Goal: Entertainment & Leisure: Consume media (video, audio)

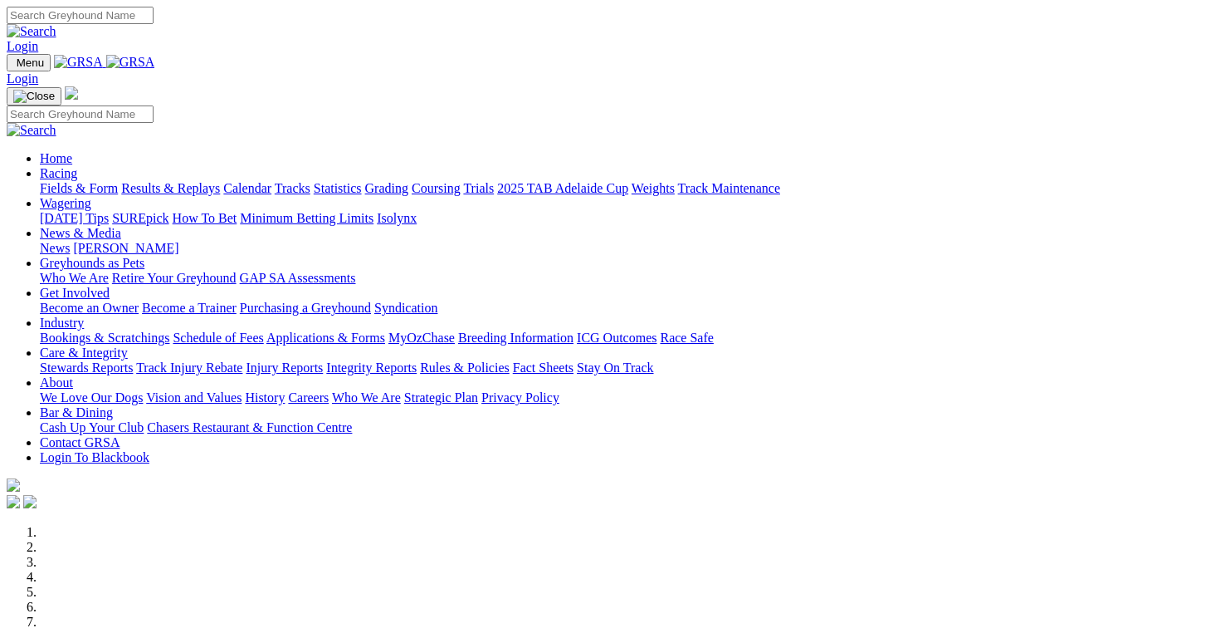
scroll to position [633, 0]
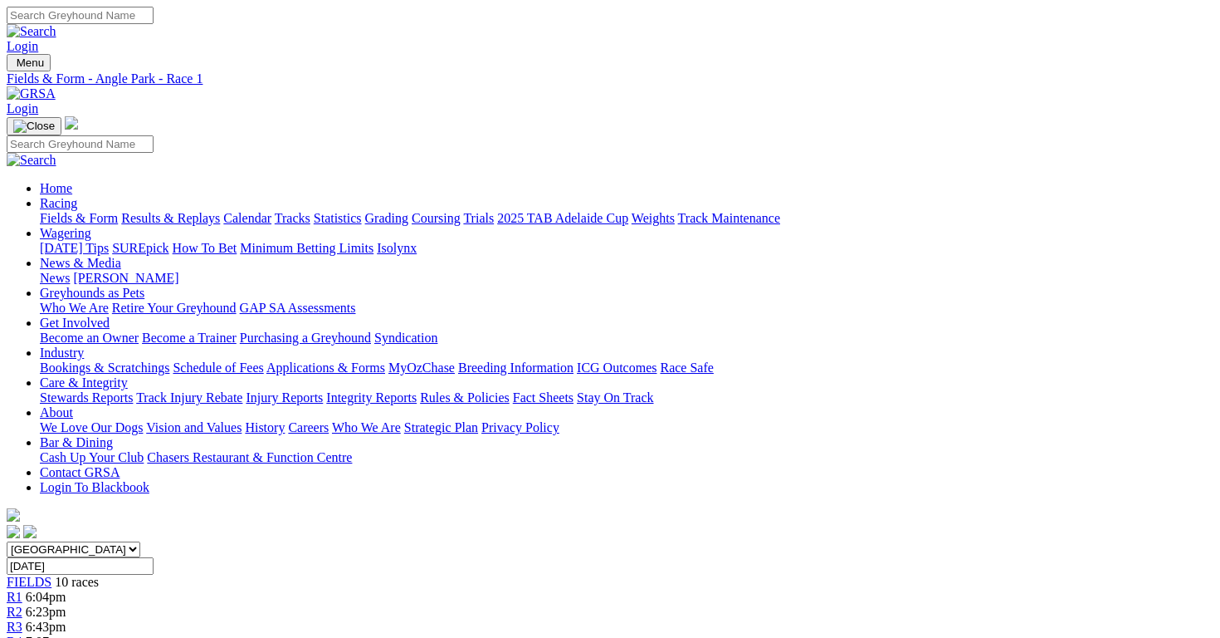
click at [22, 619] on span "R3" at bounding box center [15, 626] width 16 height 14
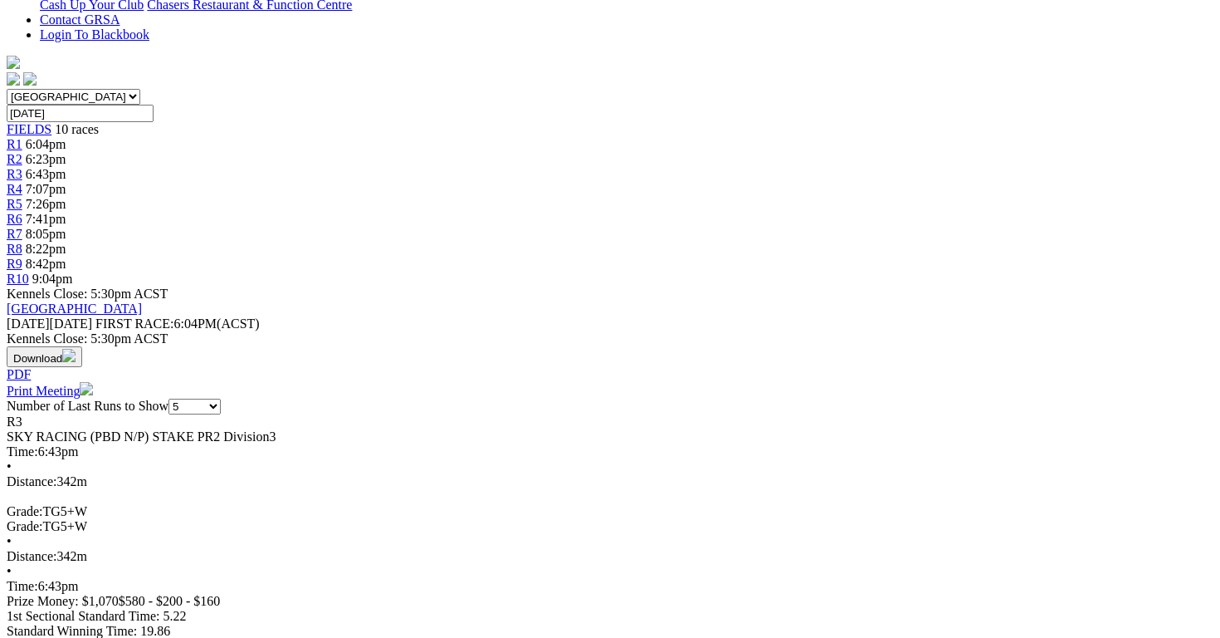
scroll to position [462, 0]
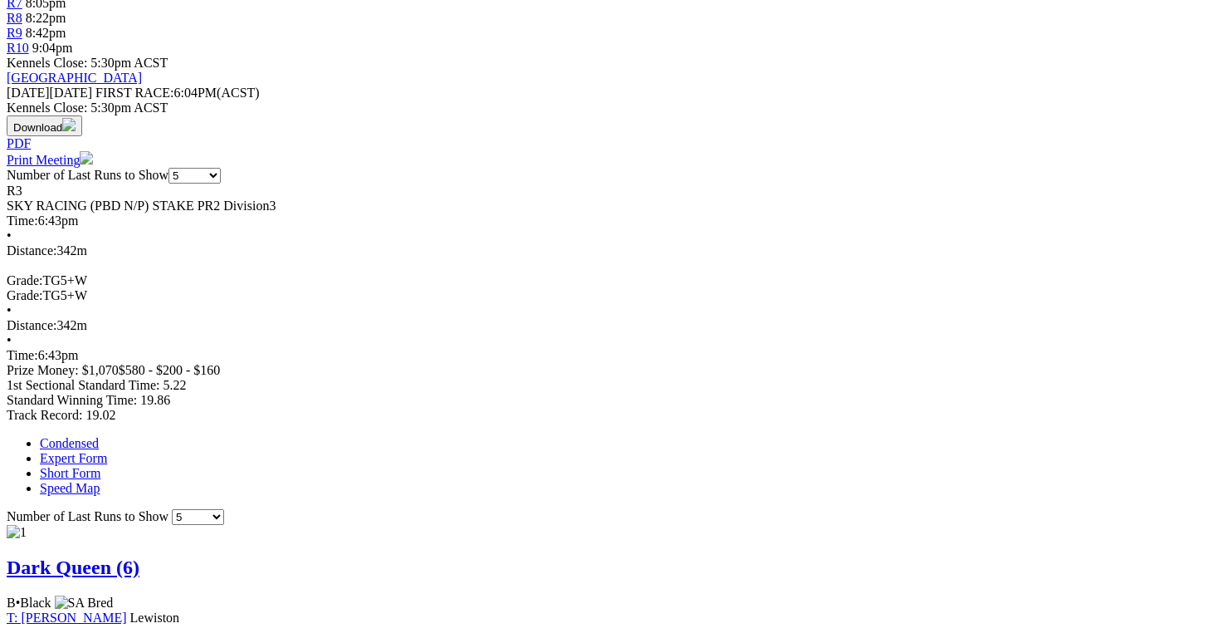
scroll to position [684, 0]
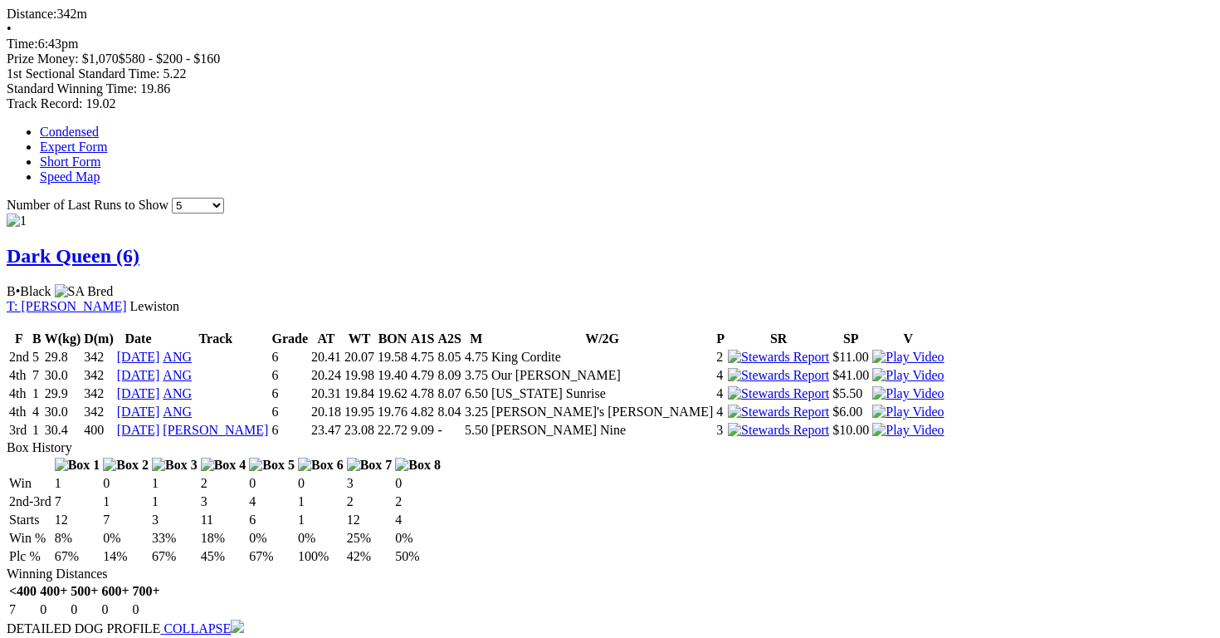
scroll to position [995, 0]
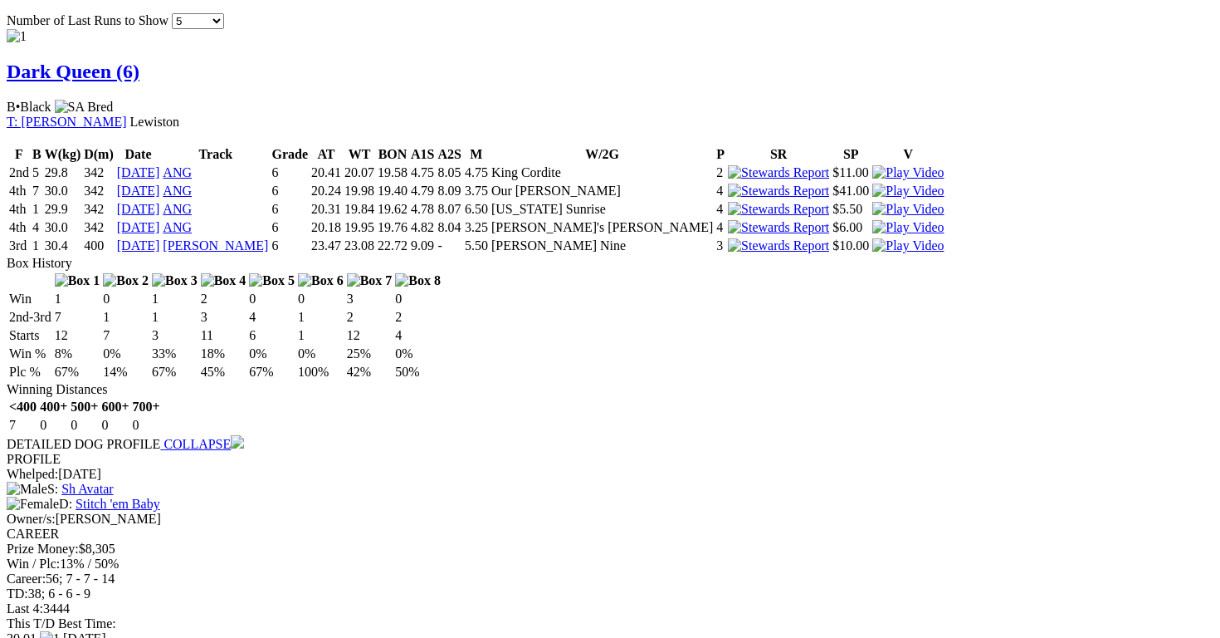
scroll to position [1194, 0]
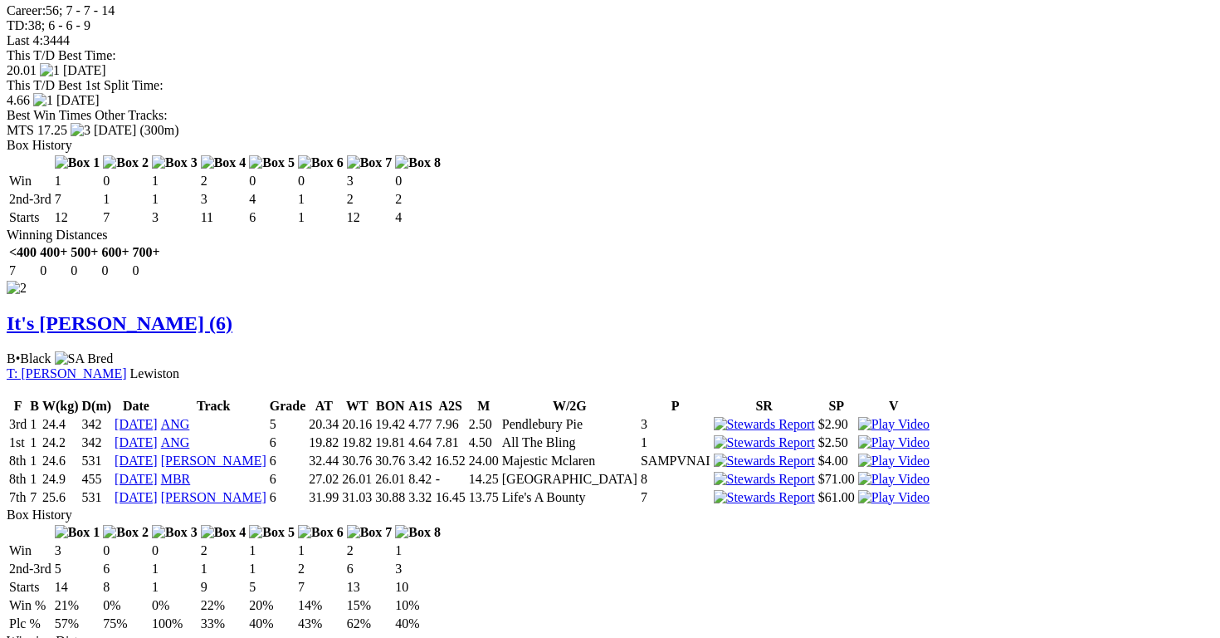
scroll to position [1748, 0]
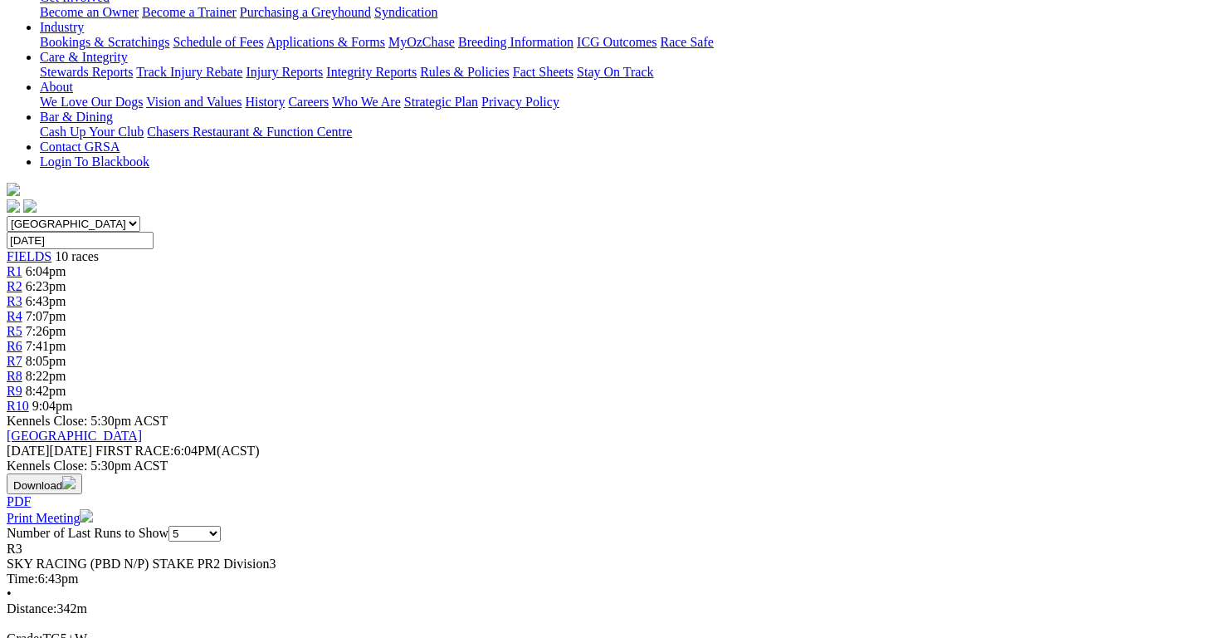
scroll to position [0, 0]
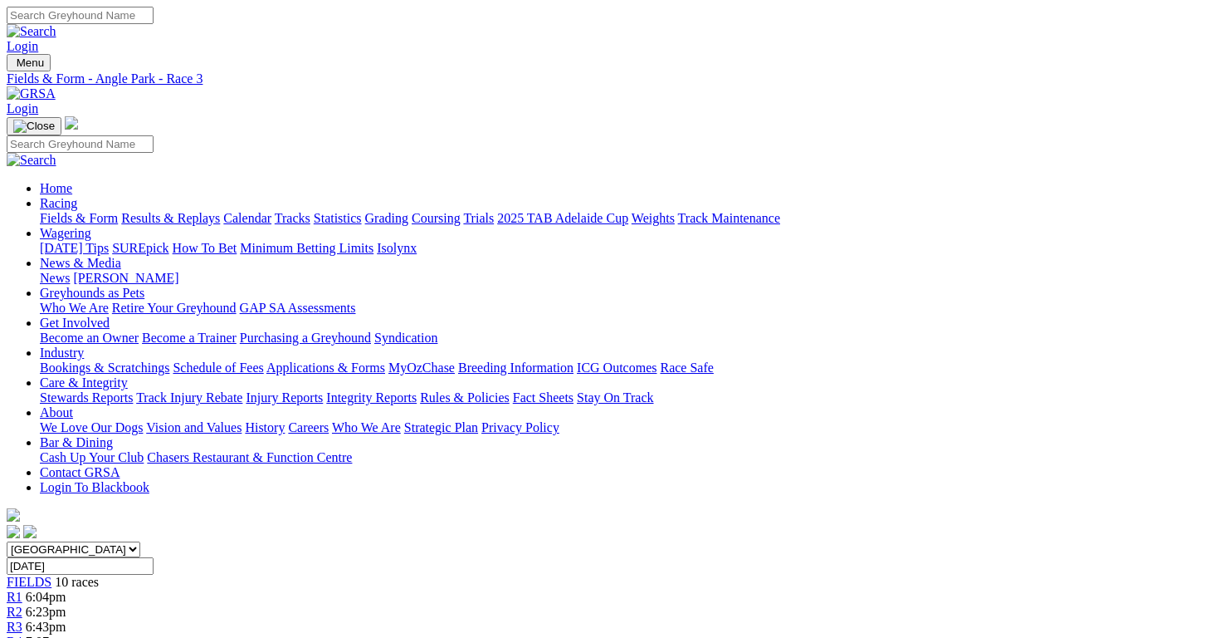
click at [22, 634] on link "R4" at bounding box center [15, 641] width 16 height 14
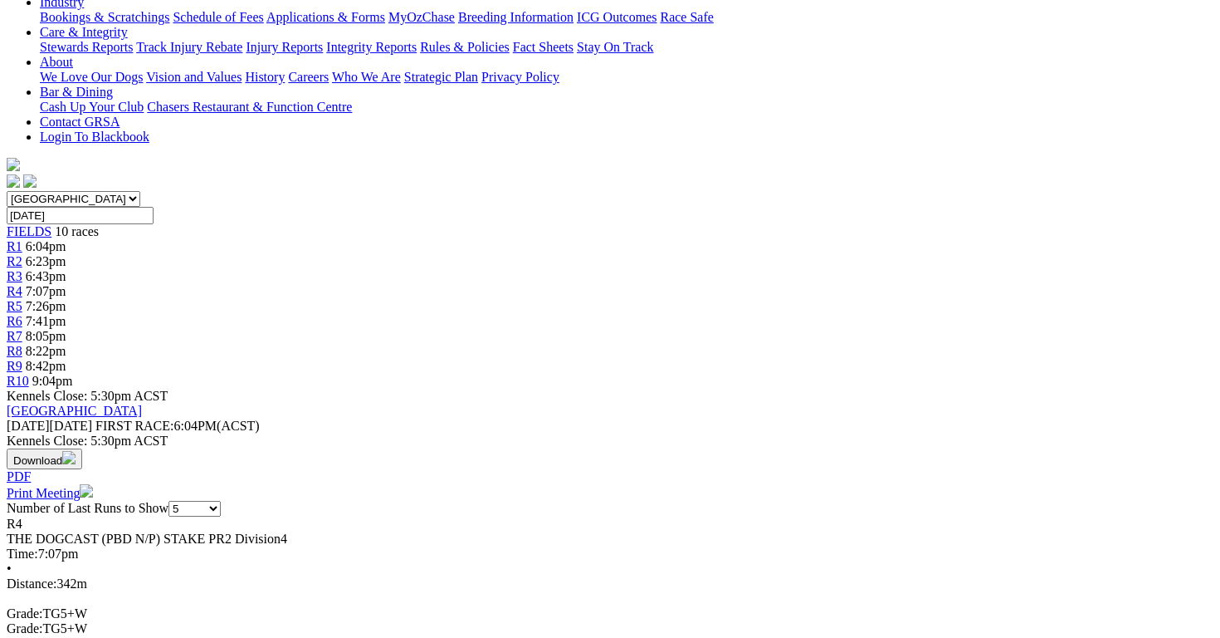
scroll to position [351, 0]
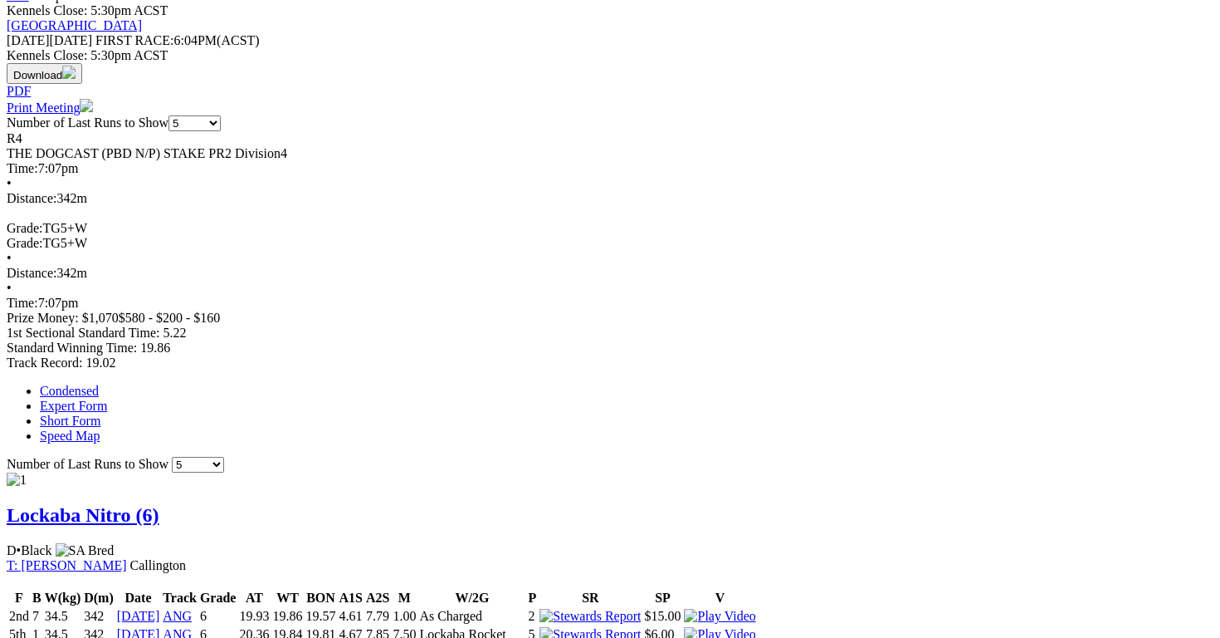
scroll to position [760, 0]
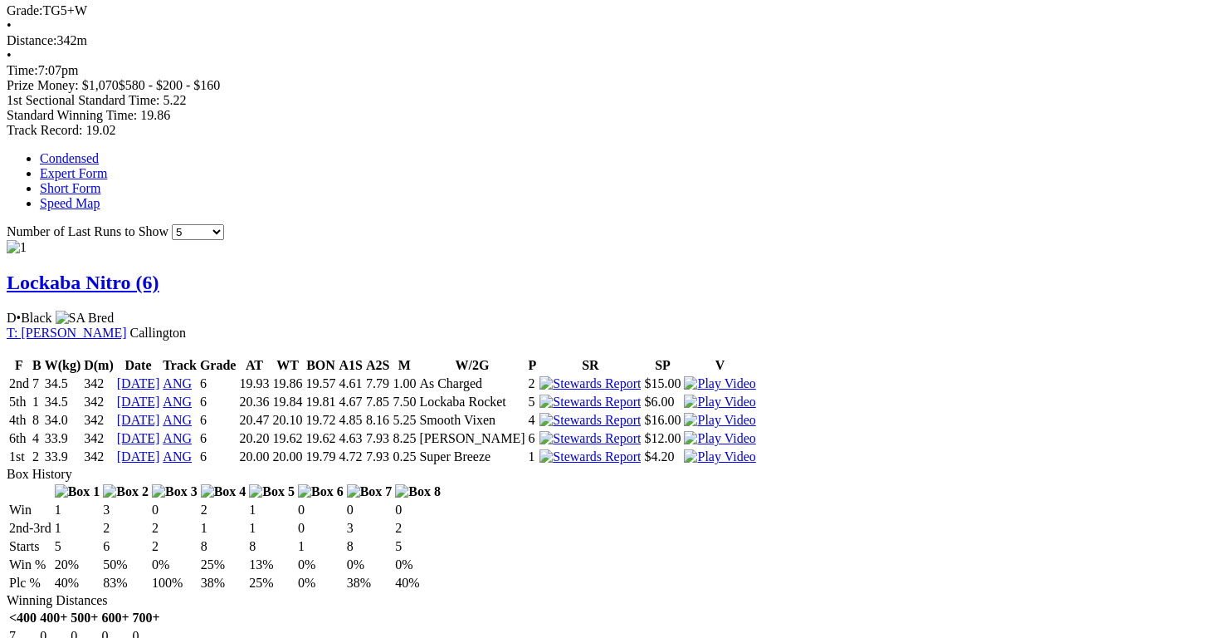
scroll to position [990, 0]
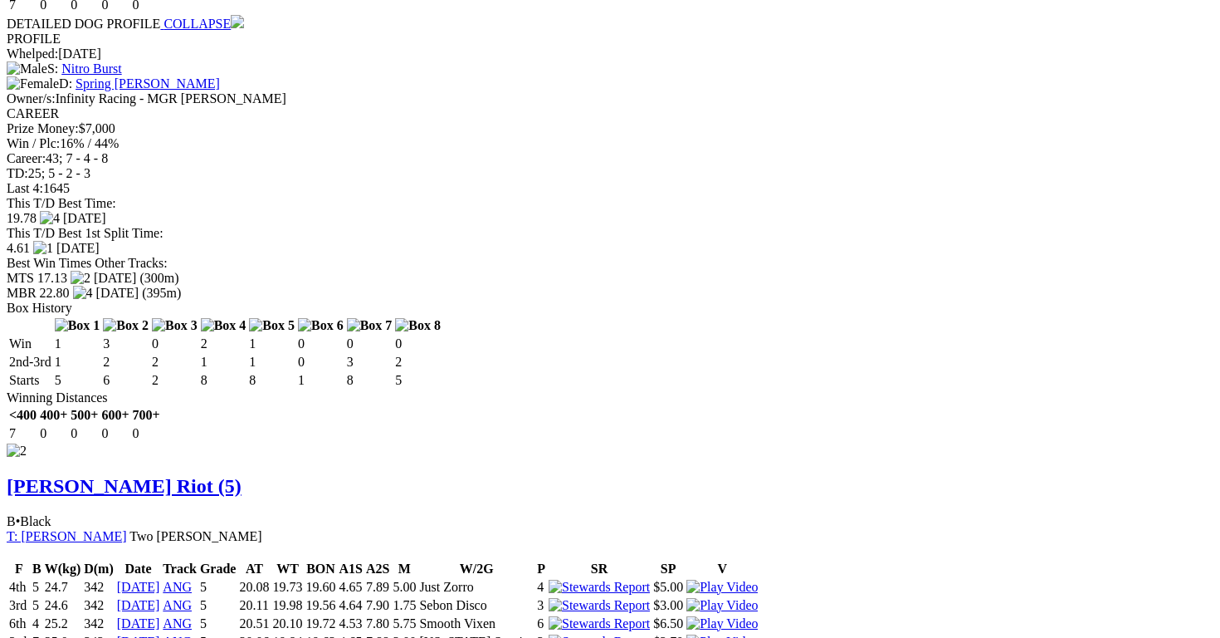
scroll to position [1622, 0]
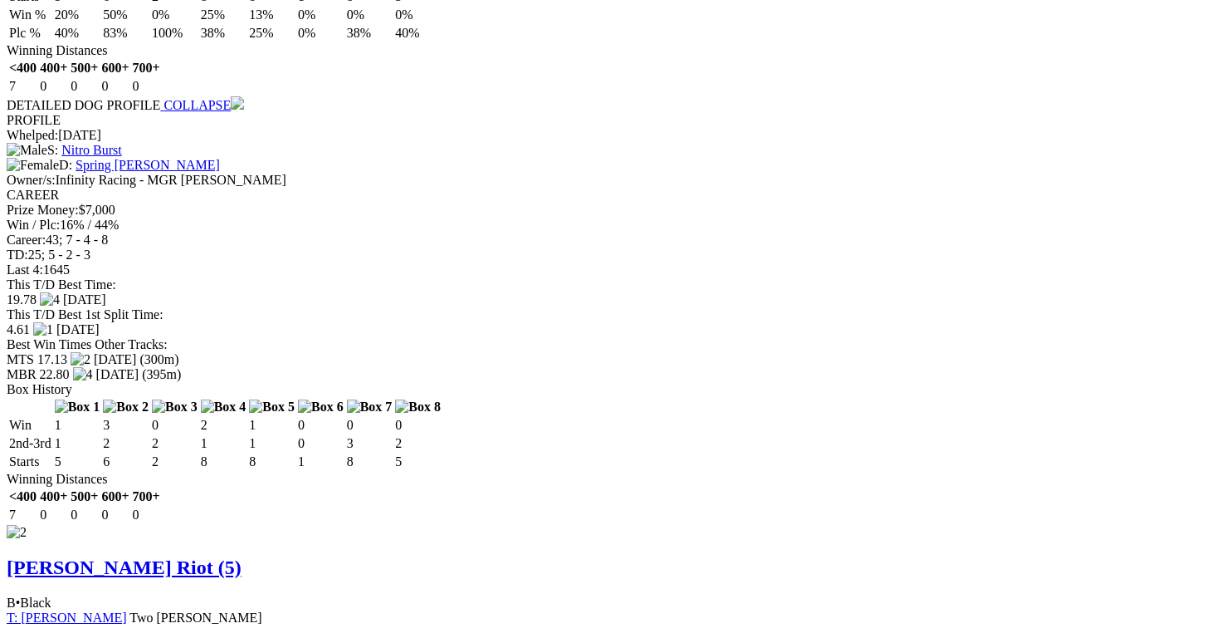
scroll to position [1651, 0]
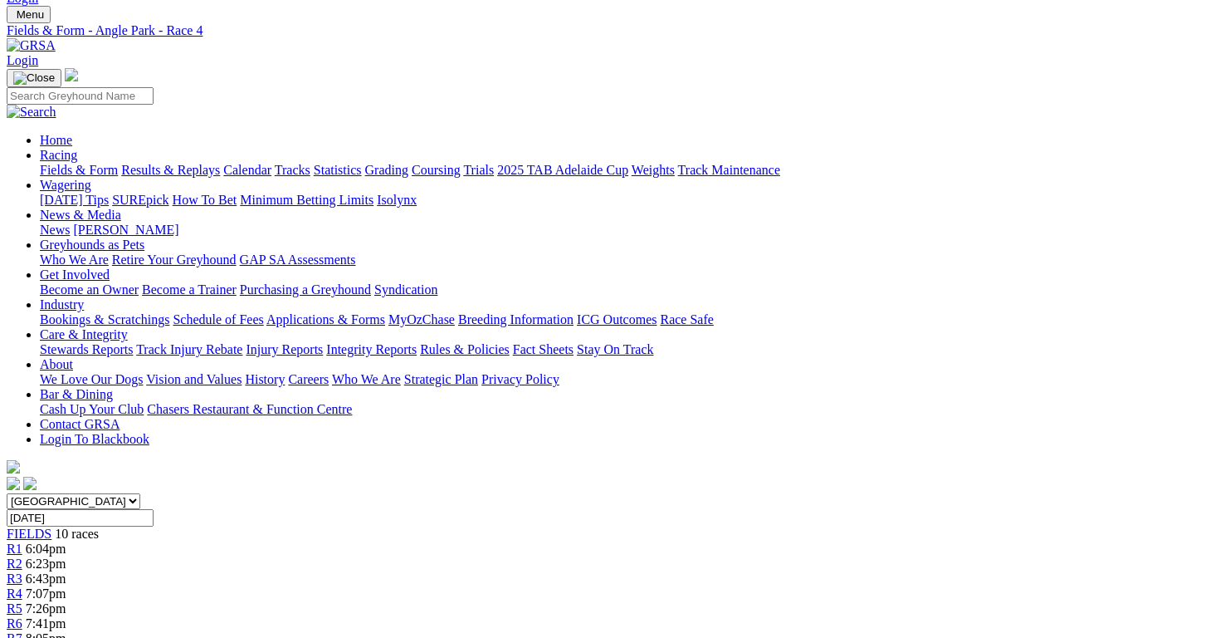
scroll to position [0, 0]
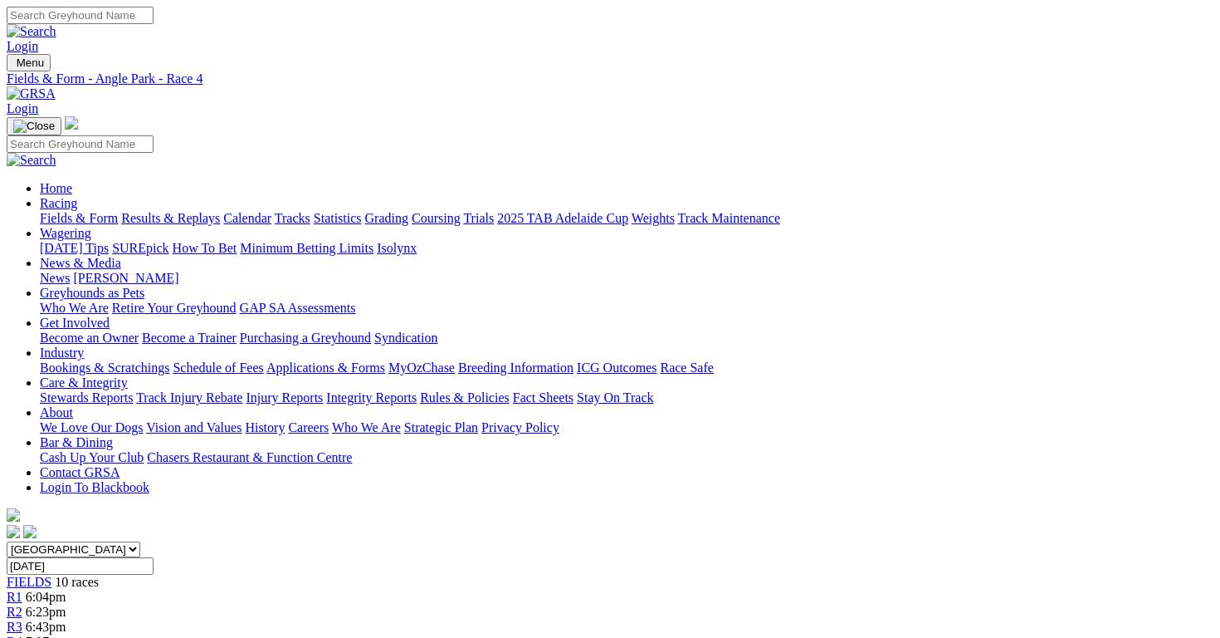
click at [624, 541] on div "South Australia New South Wales Northern Territory Queensland Tasmania Victoria…" at bounding box center [610, 640] width 1207 height 198
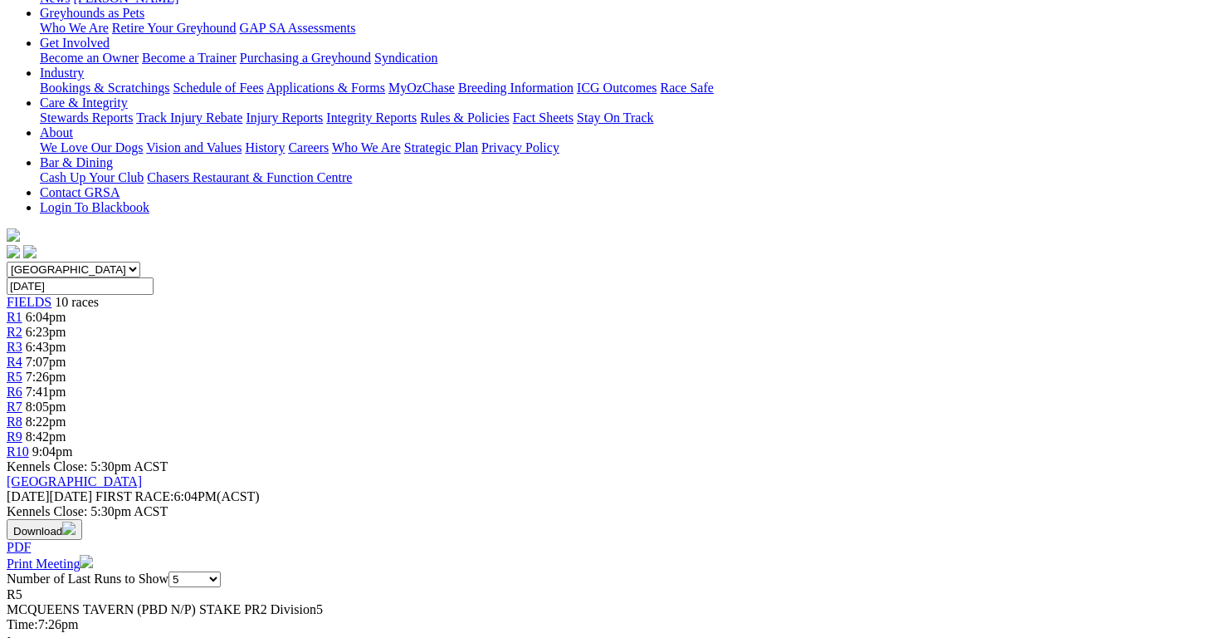
scroll to position [309, 0]
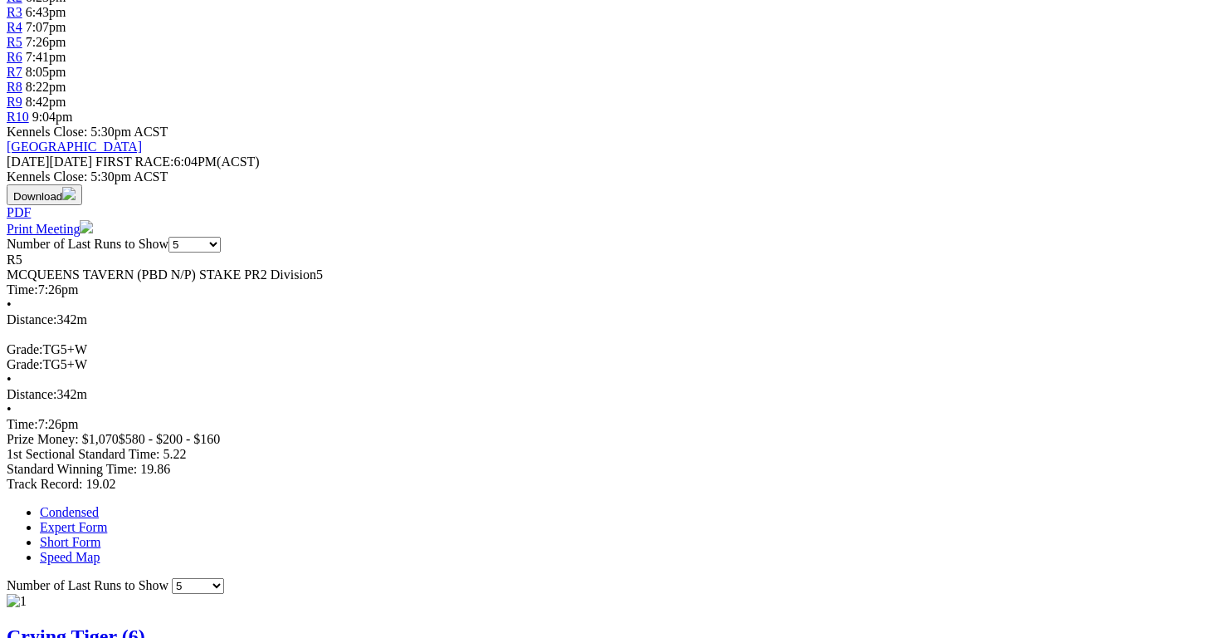
scroll to position [710, 0]
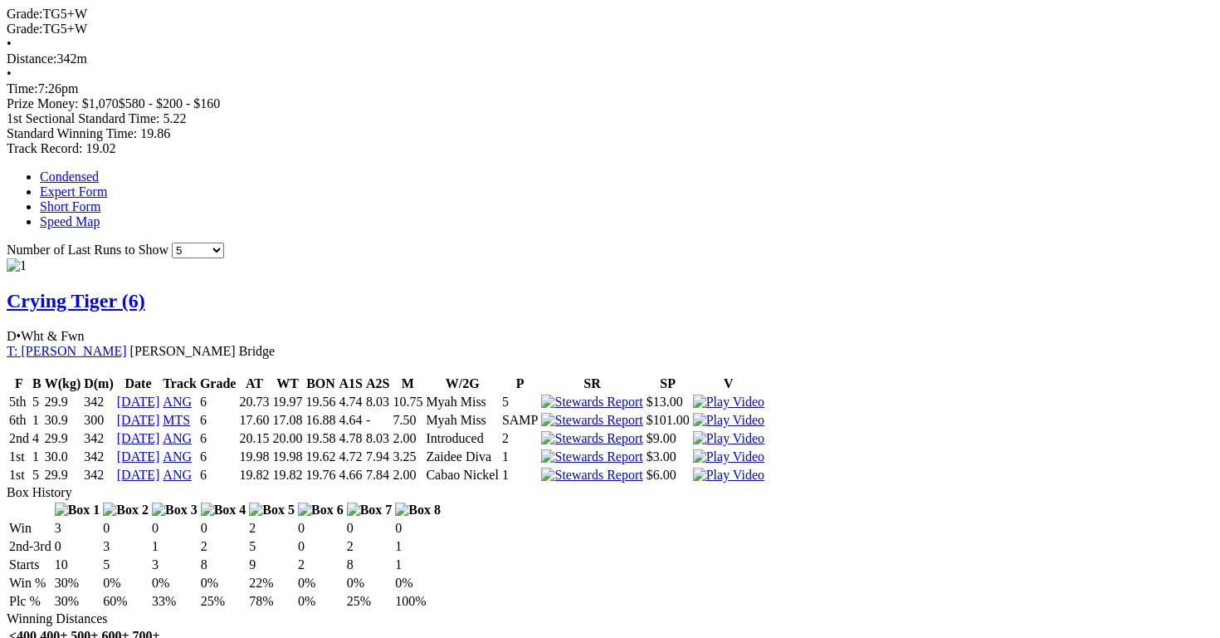
scroll to position [1003, 0]
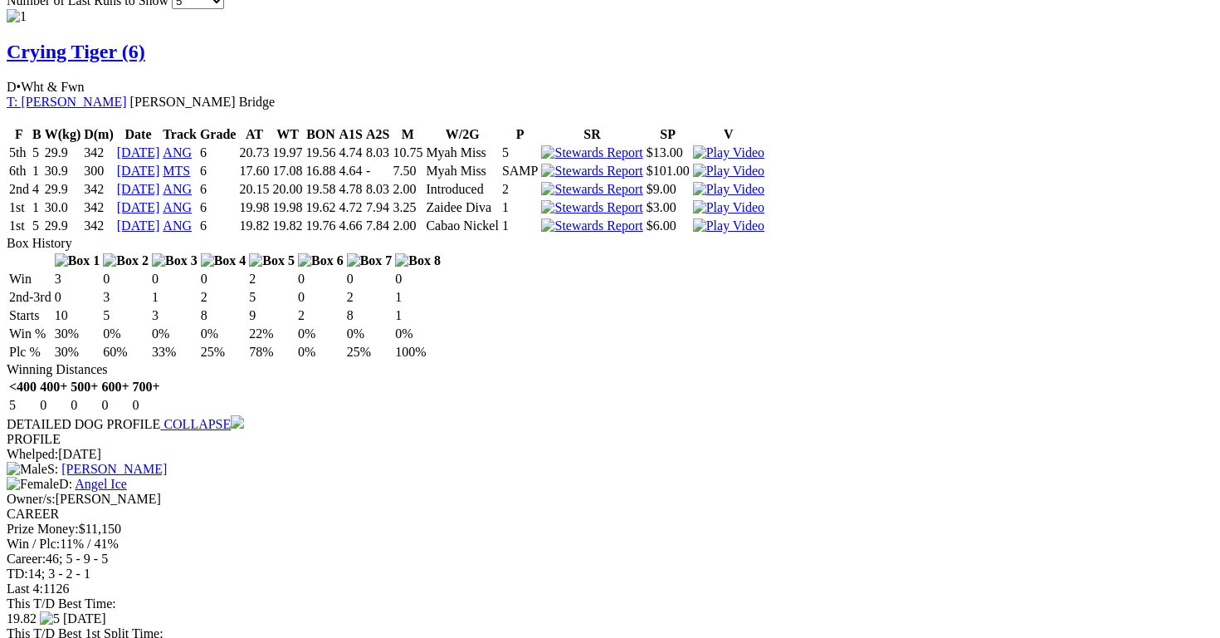
scroll to position [1201, 0]
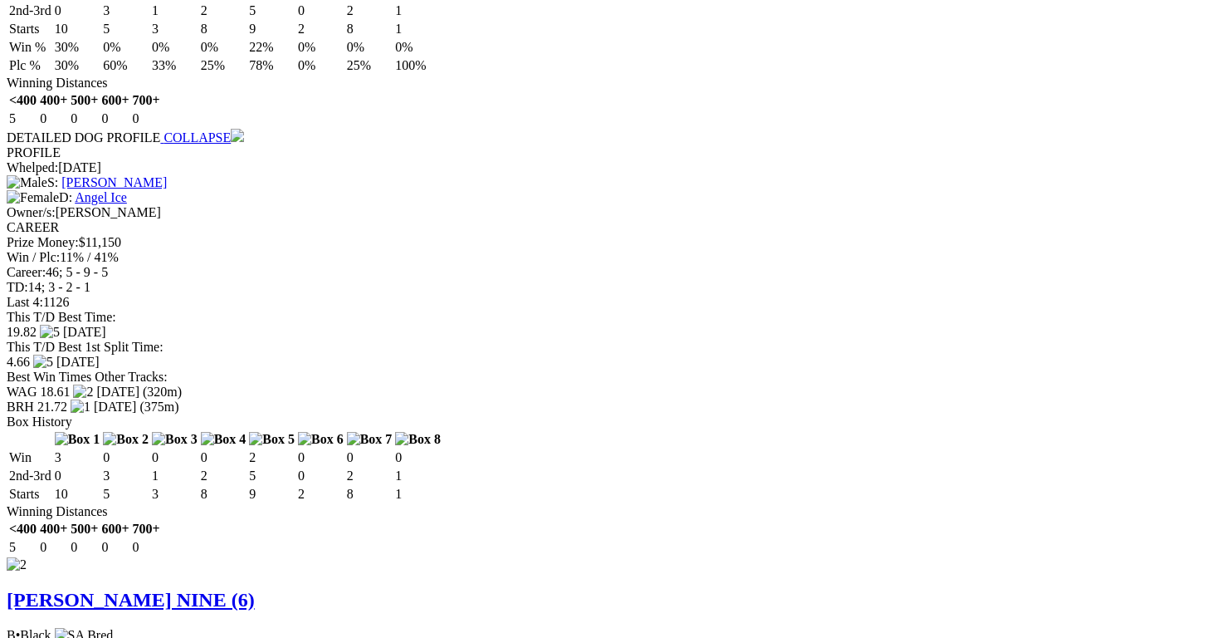
scroll to position [1486, 0]
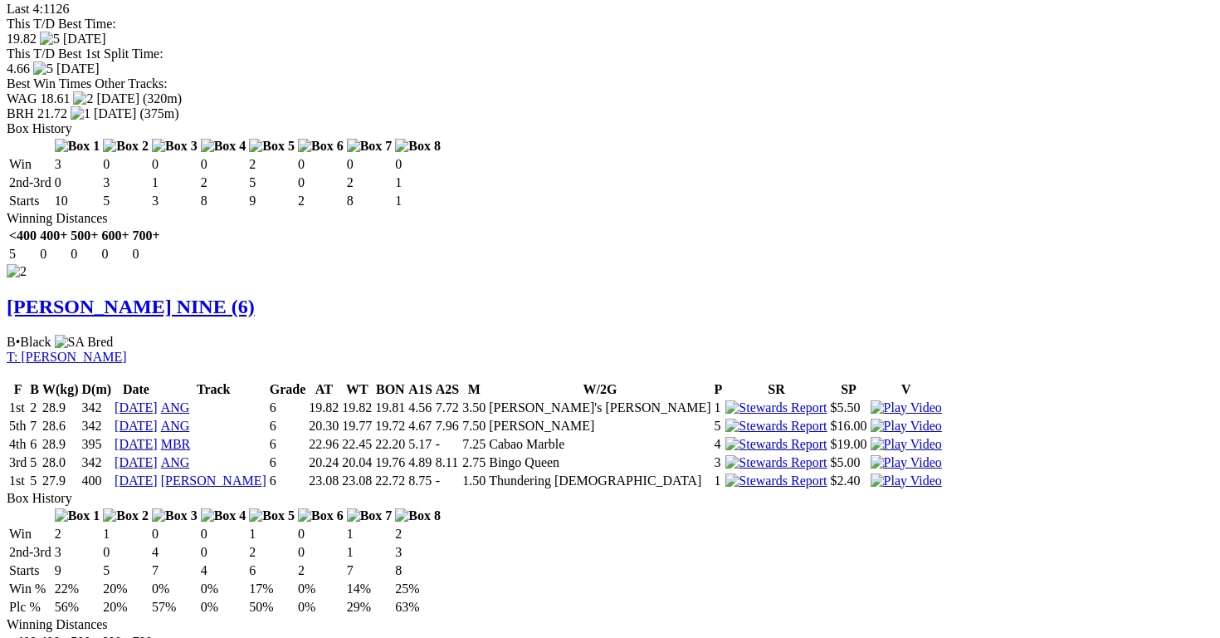
scroll to position [1809, 0]
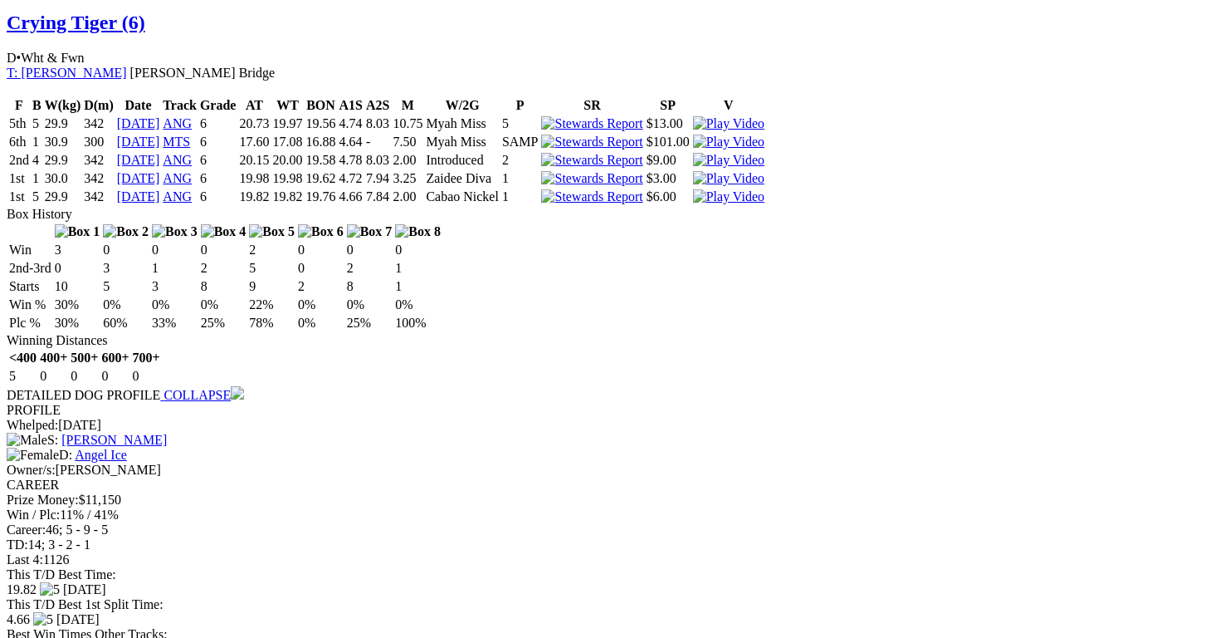
scroll to position [1225, 0]
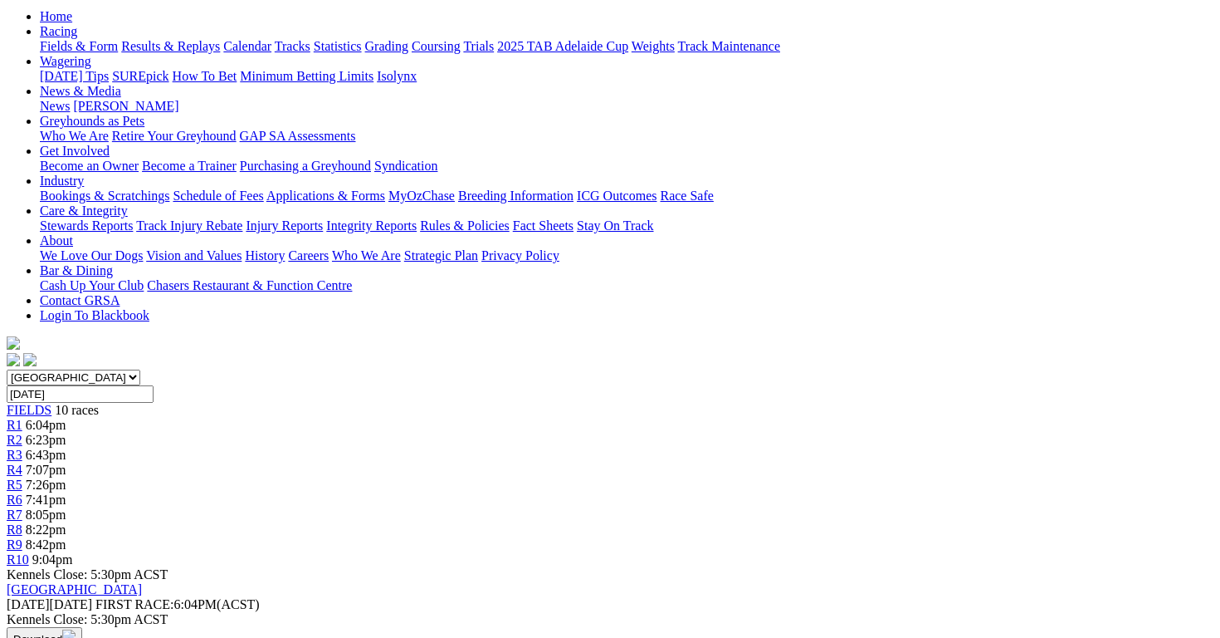
scroll to position [175, 0]
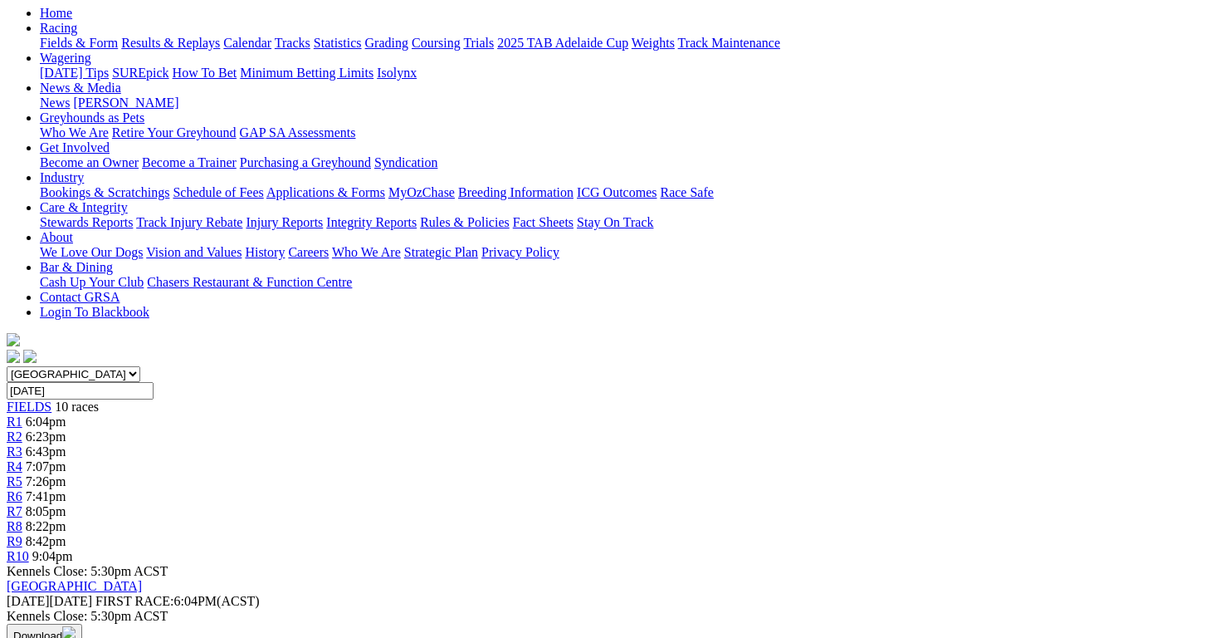
click at [66, 489] on span "7:41pm" at bounding box center [46, 496] width 41 height 14
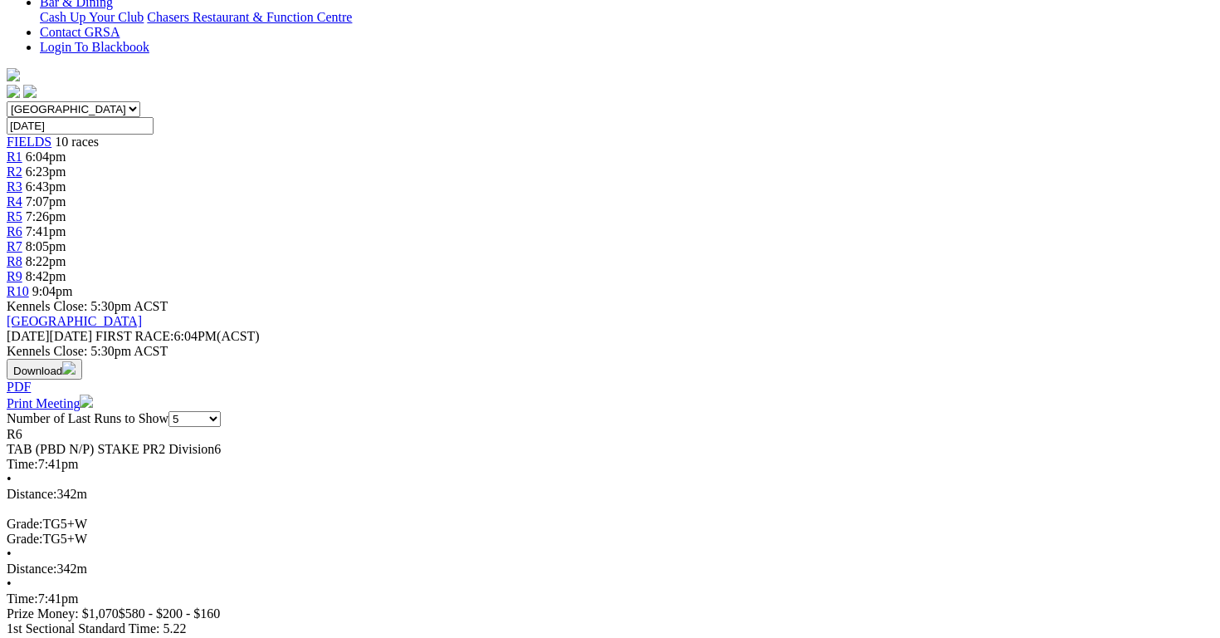
scroll to position [443, 0]
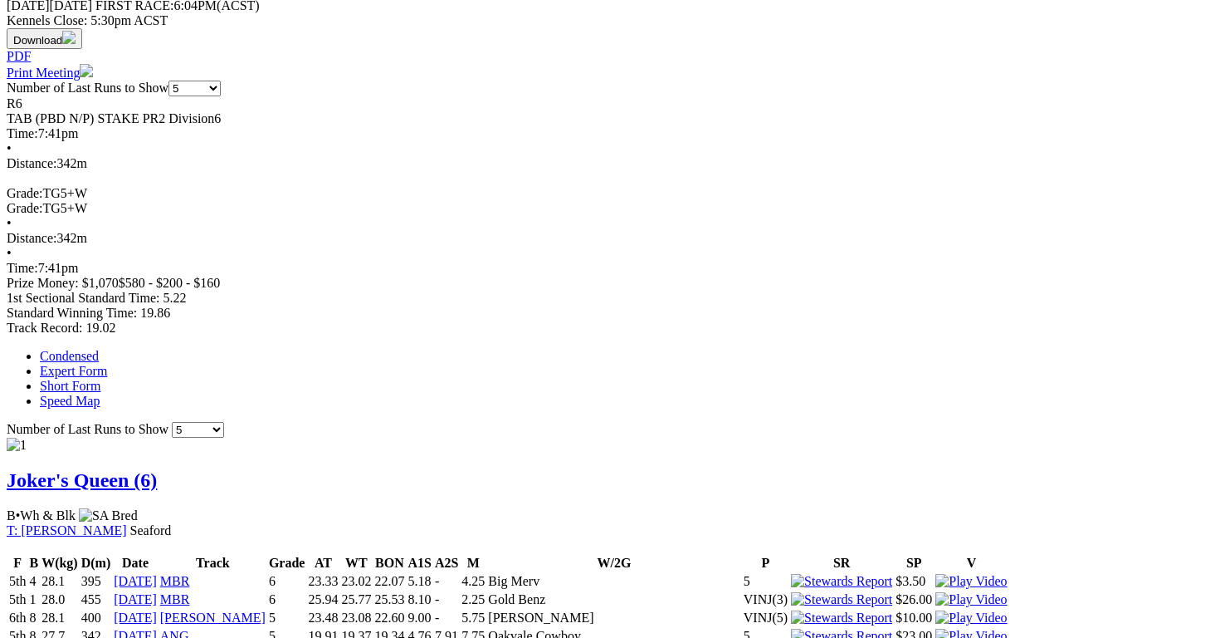
scroll to position [775, 0]
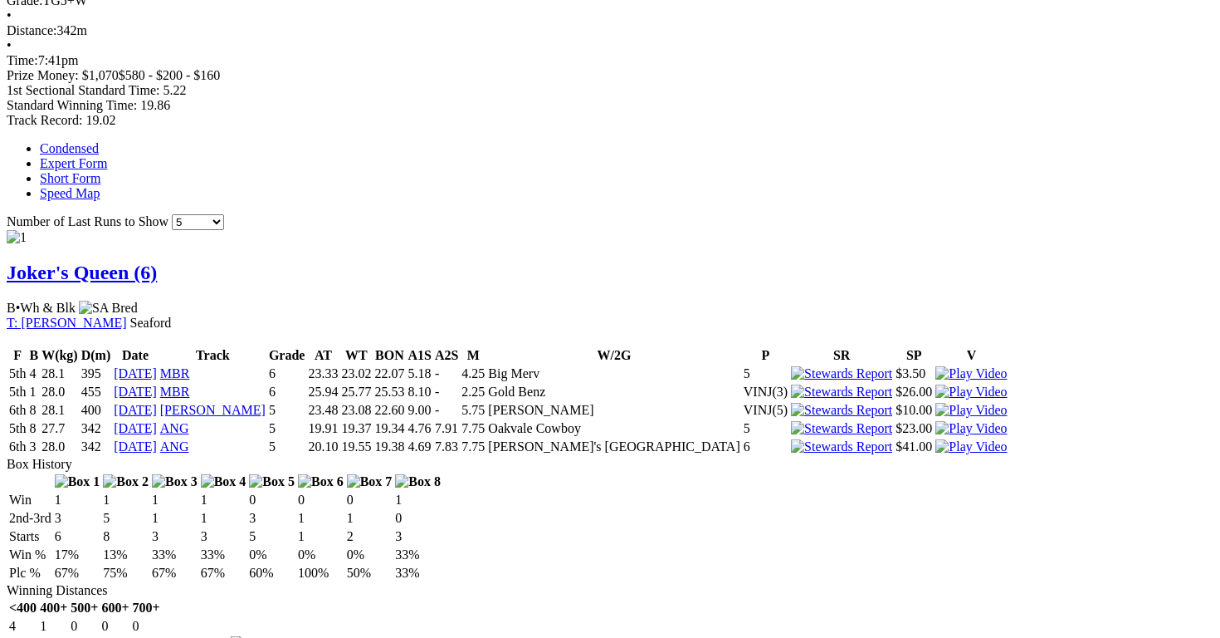
scroll to position [979, 0]
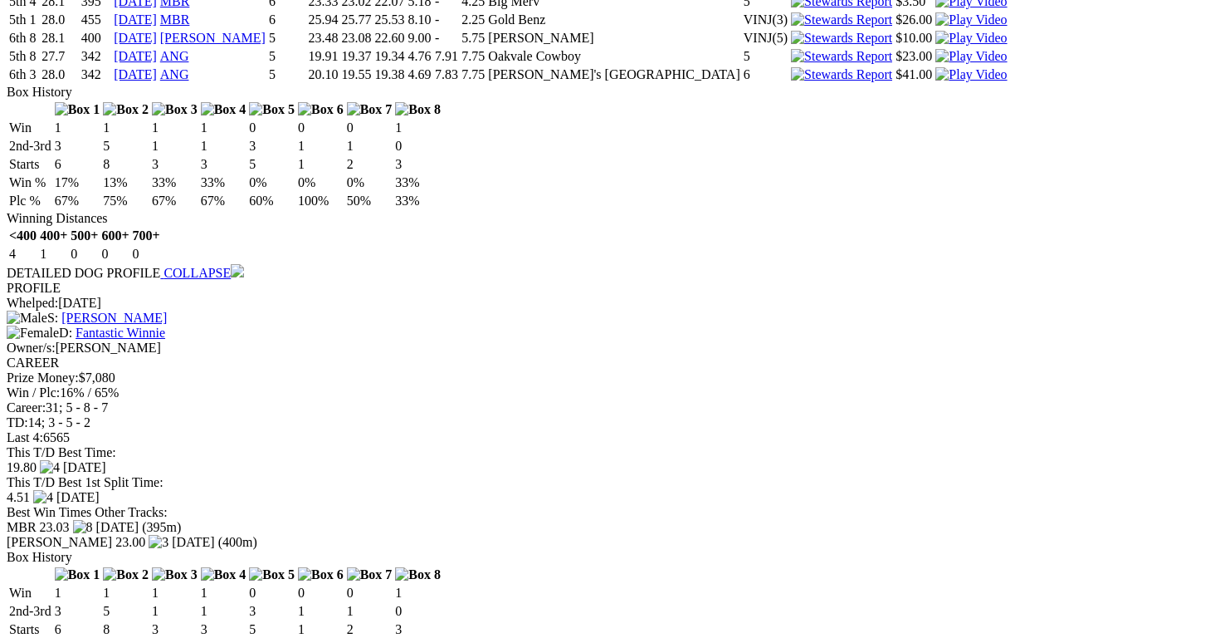
scroll to position [1363, 0]
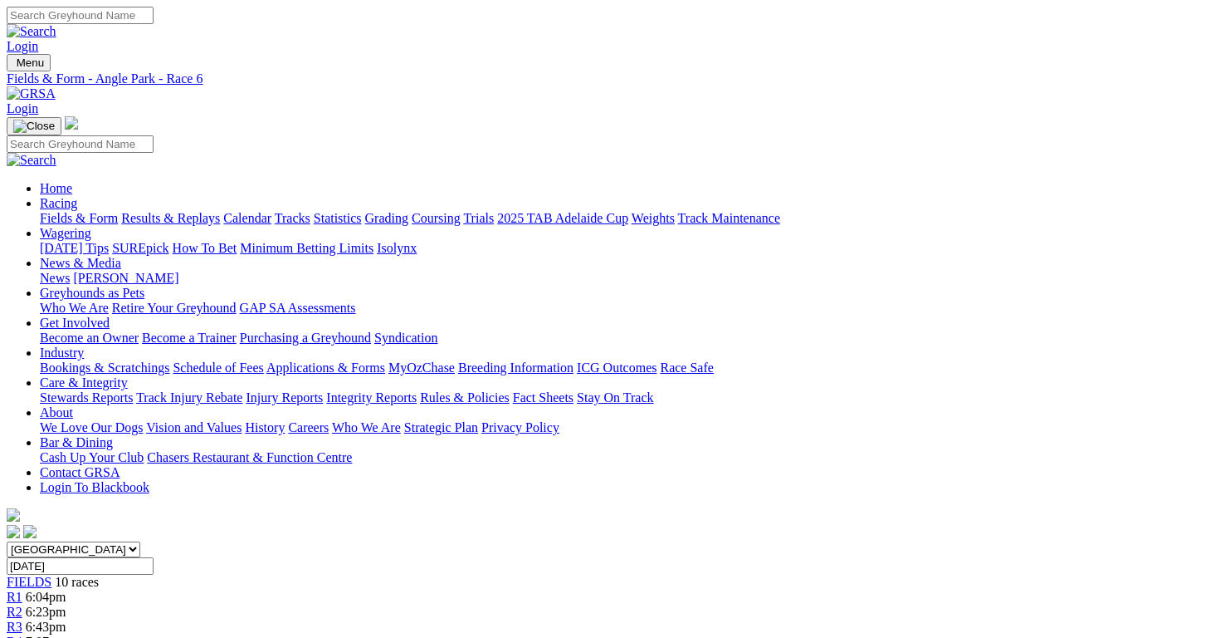
scroll to position [1037, 0]
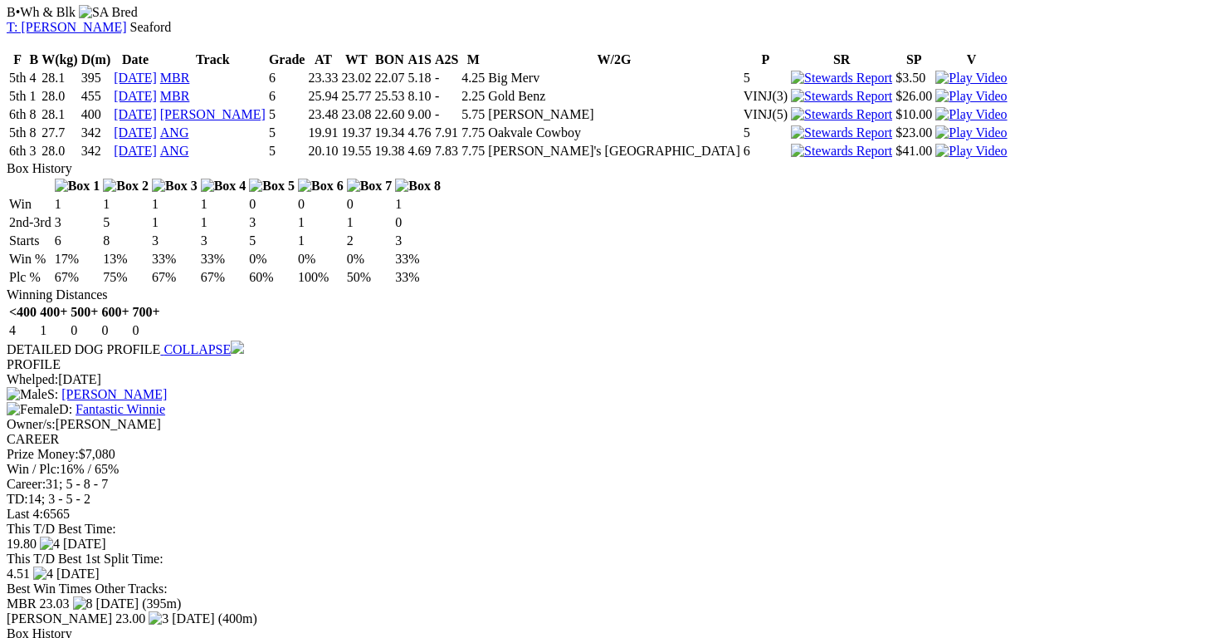
scroll to position [1277, 0]
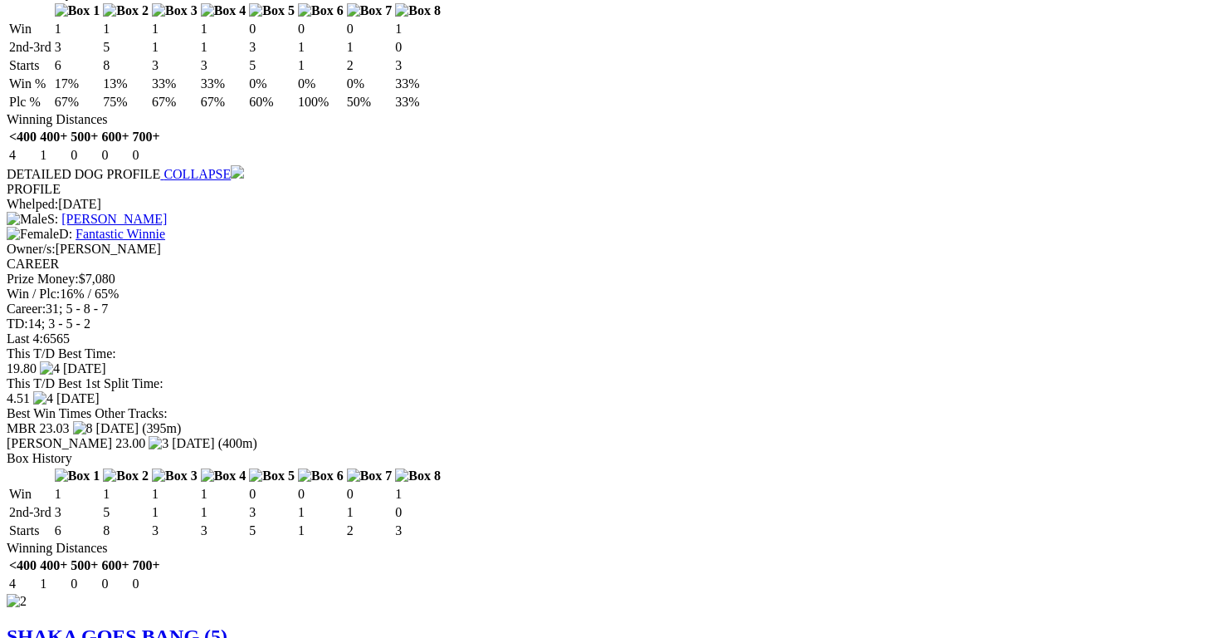
scroll to position [1466, 0]
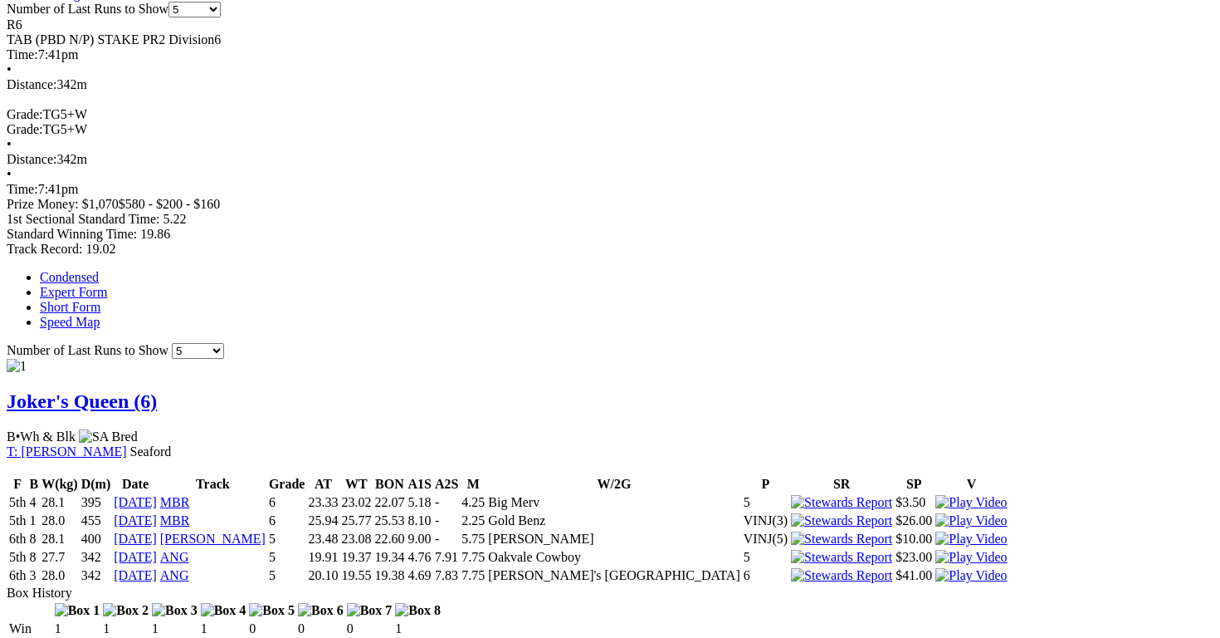
scroll to position [0, 0]
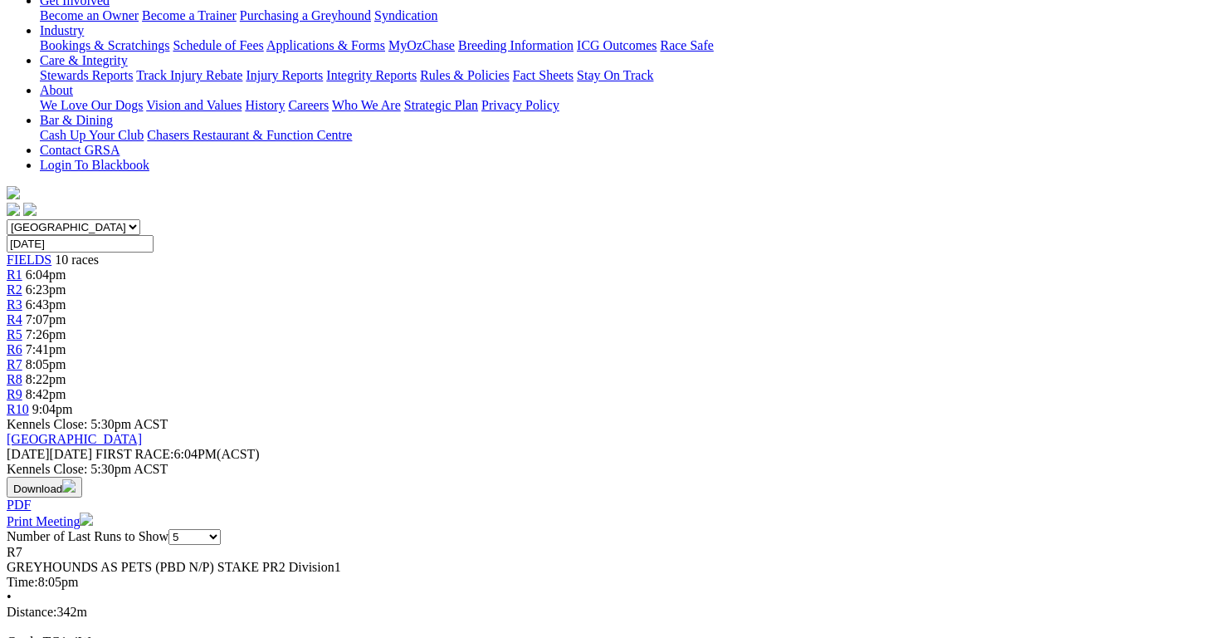
scroll to position [323, 0]
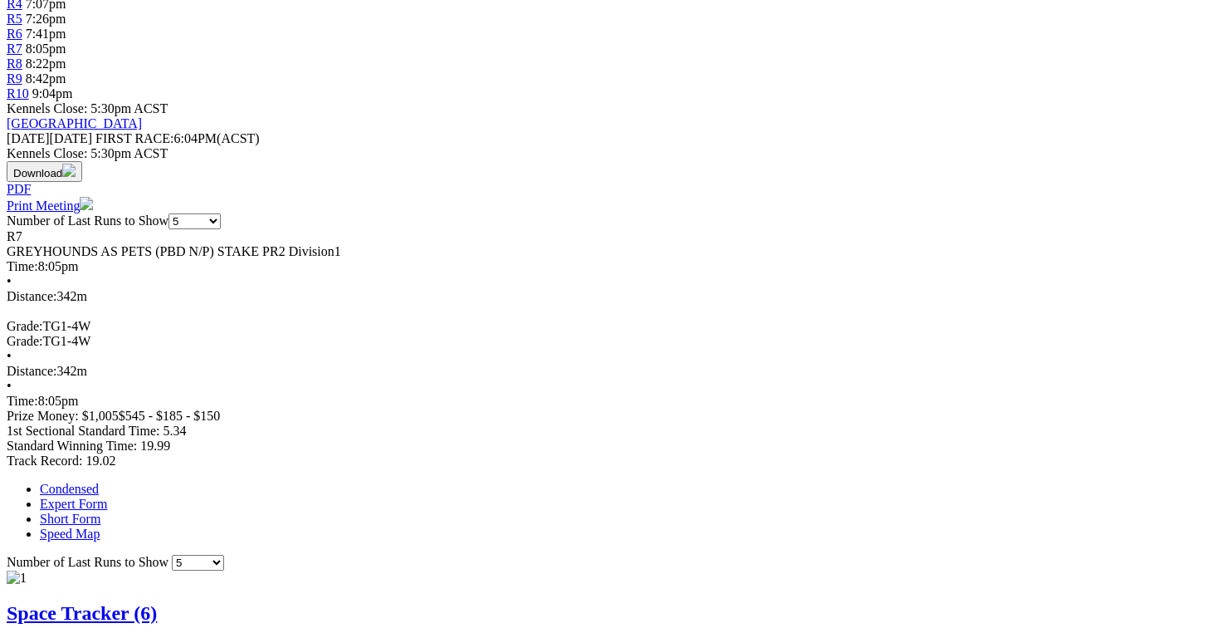
scroll to position [638, 0]
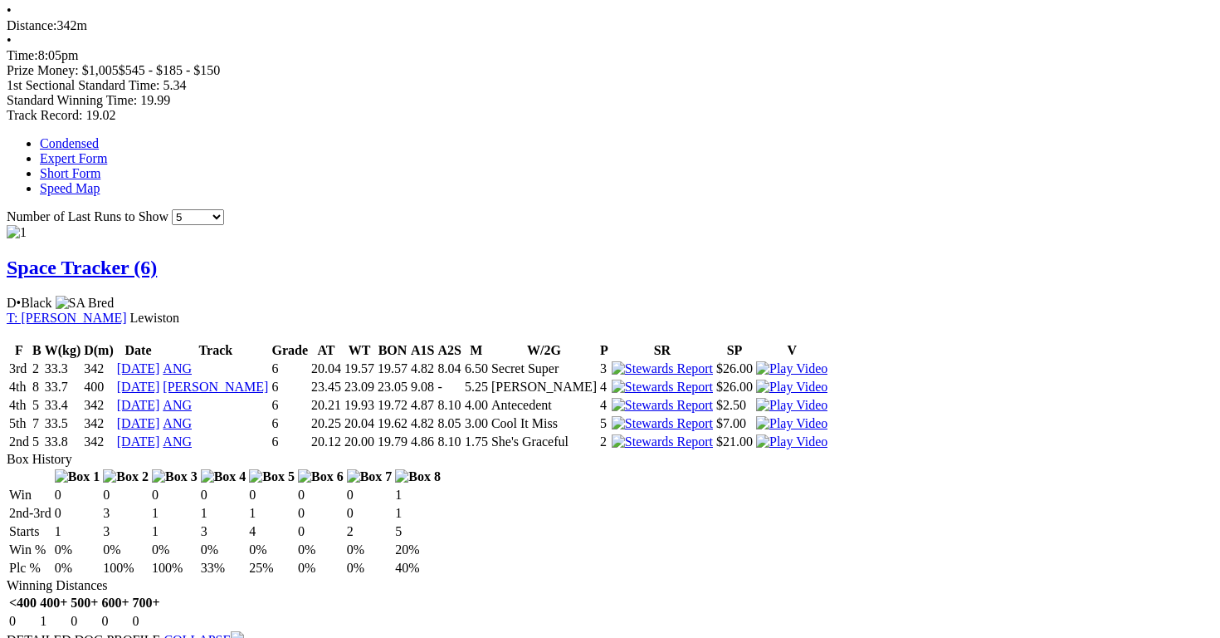
scroll to position [984, 0]
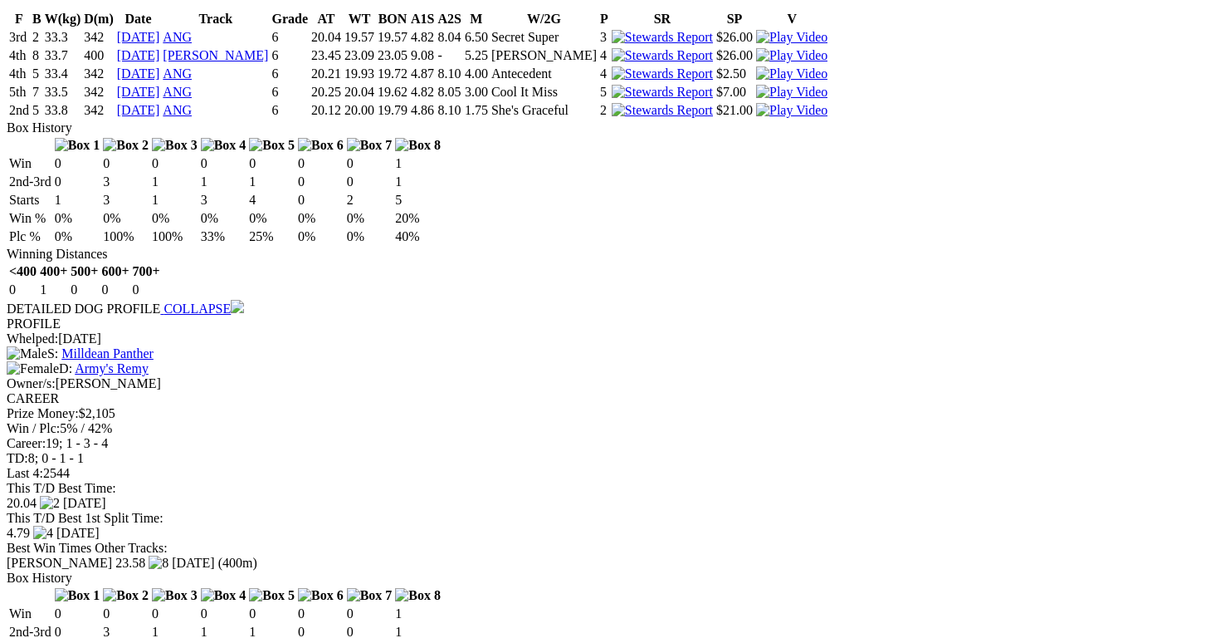
scroll to position [1315, 0]
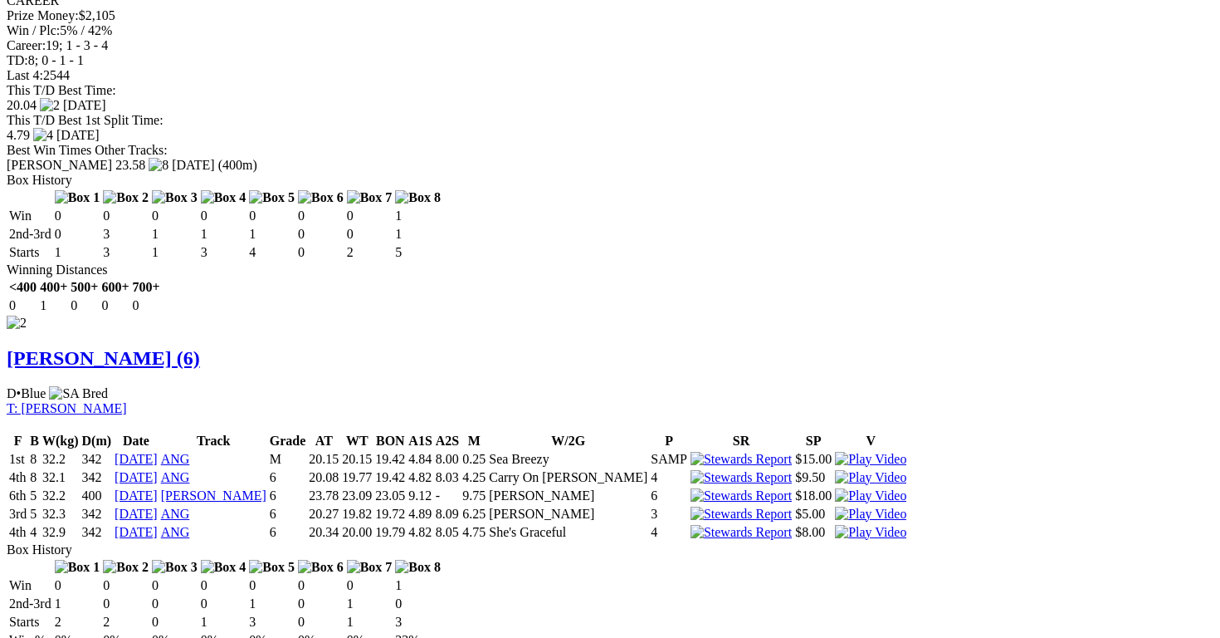
scroll to position [1713, 0]
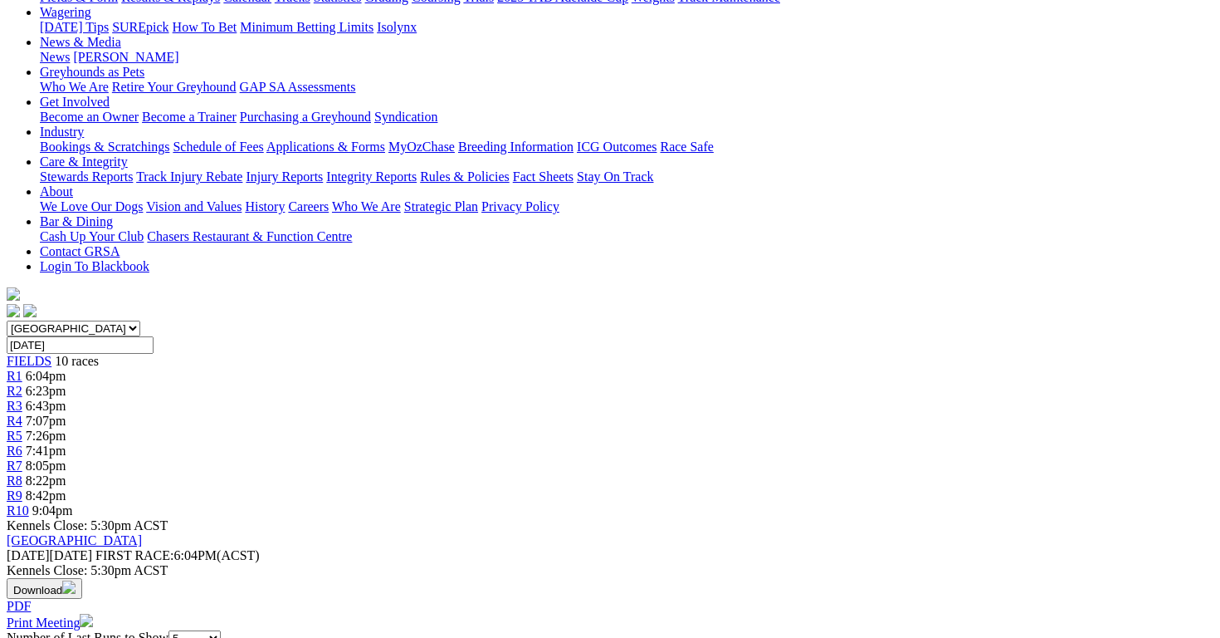
scroll to position [0, 0]
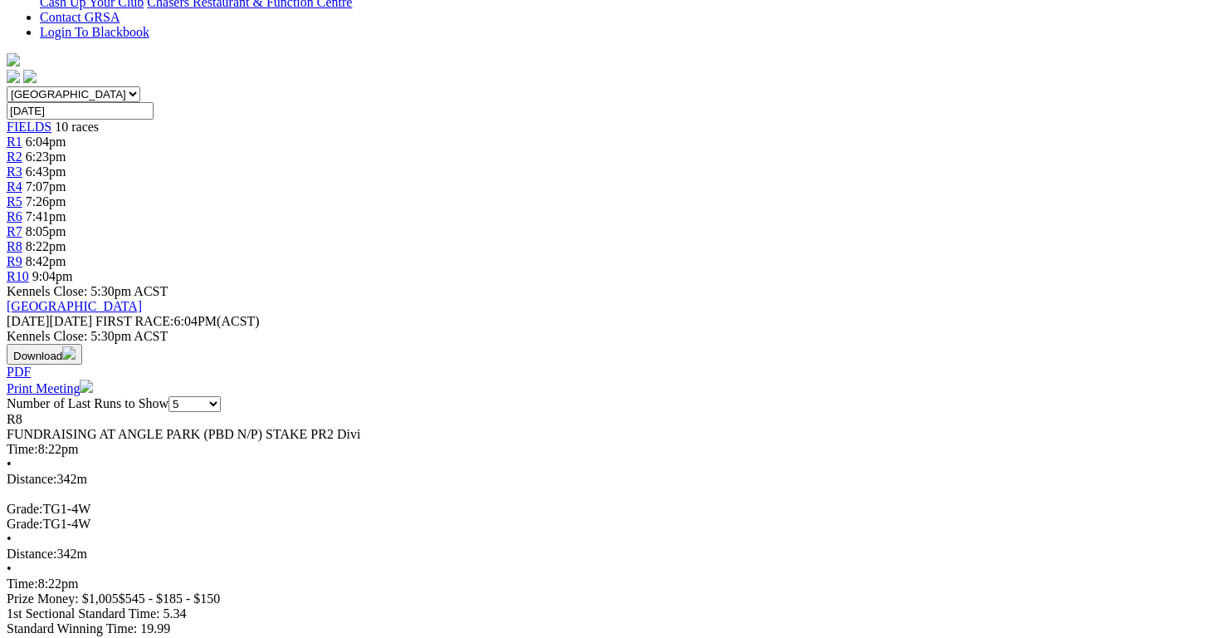
scroll to position [458, 0]
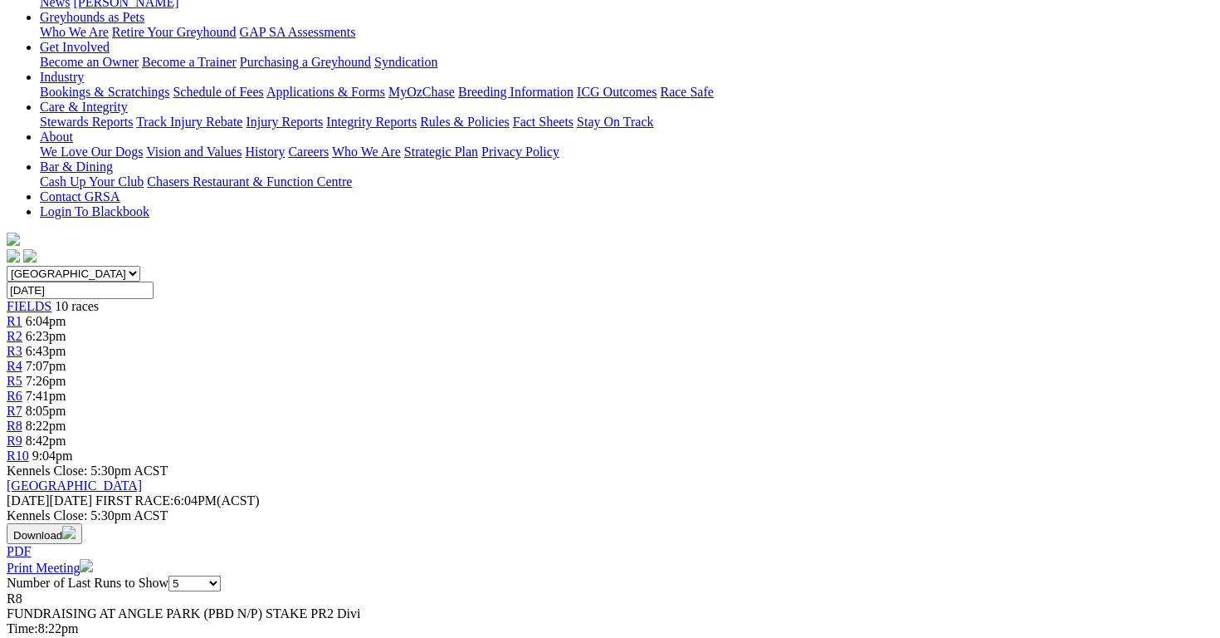
scroll to position [276, 0]
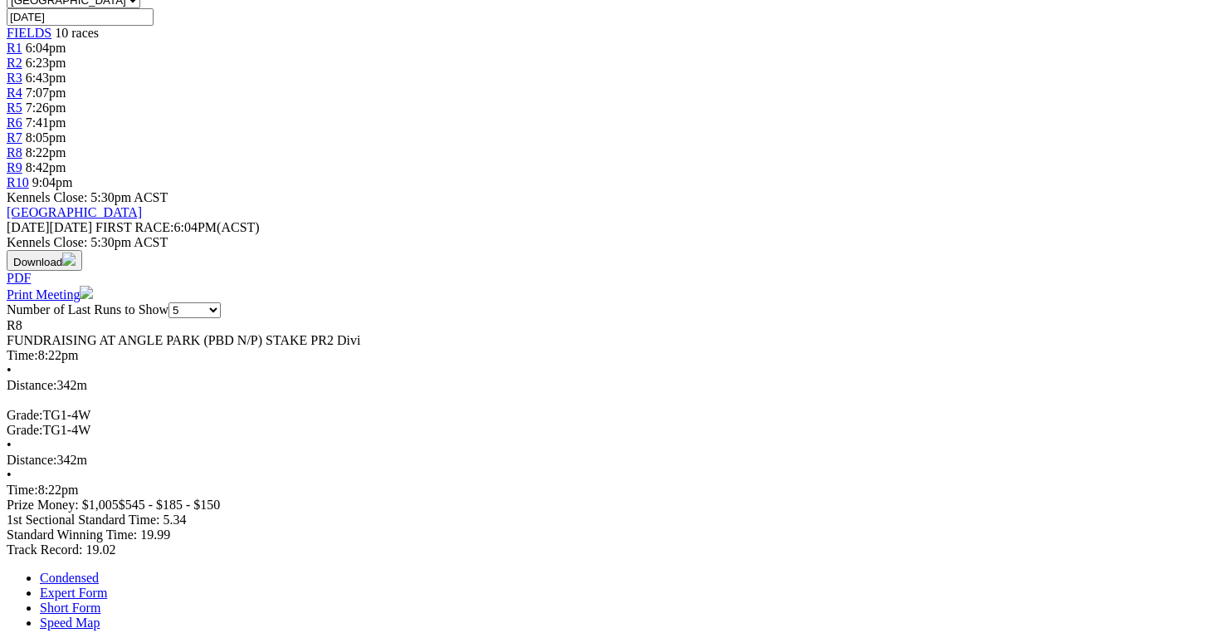
scroll to position [552, 0]
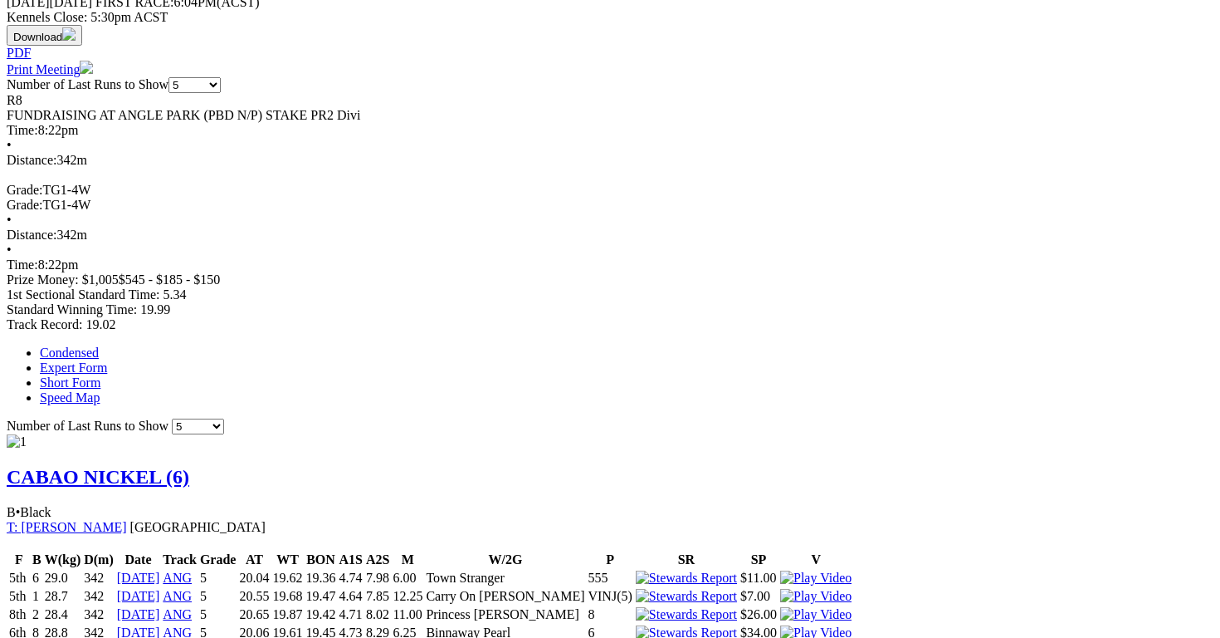
scroll to position [775, 0]
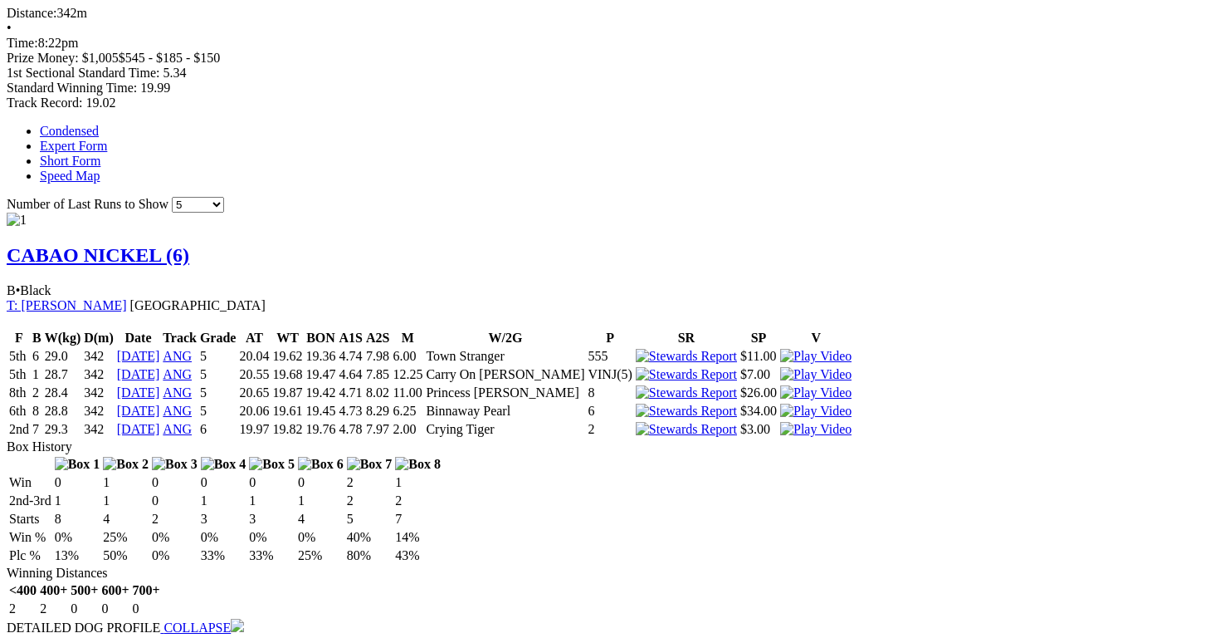
scroll to position [1015, 0]
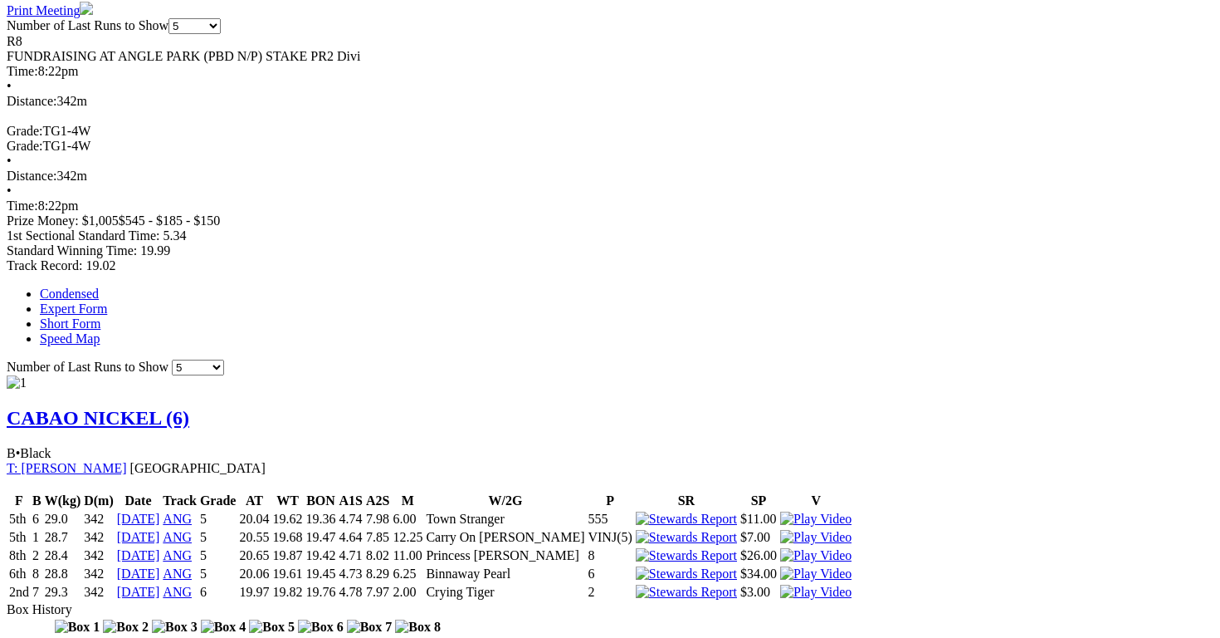
scroll to position [844, 0]
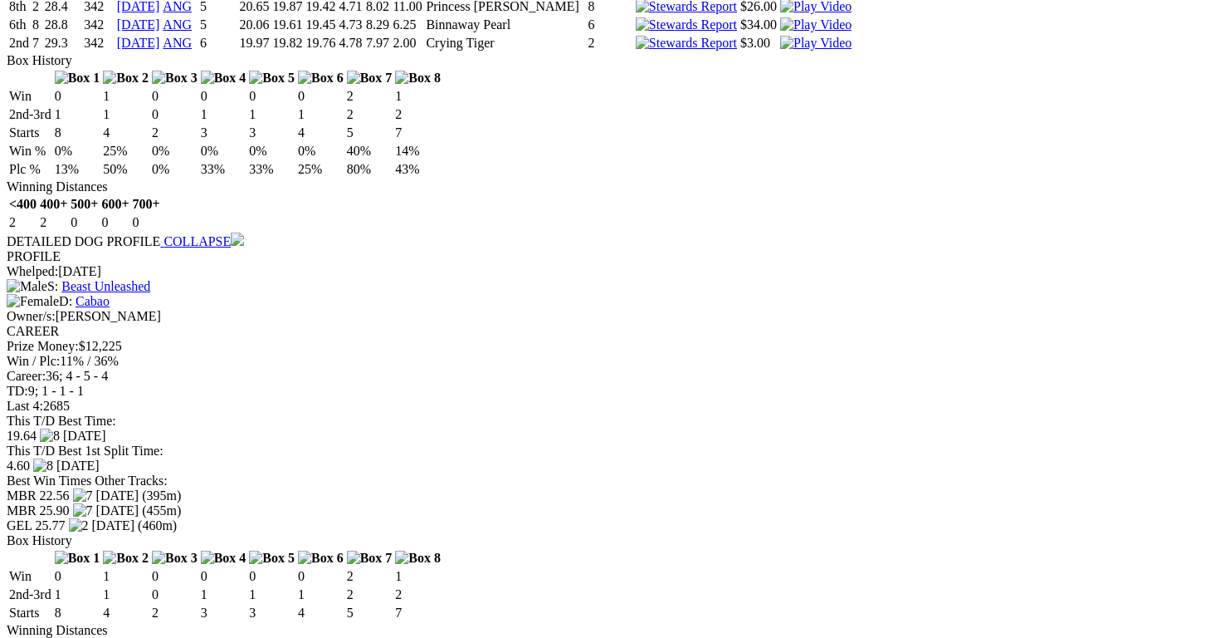
scroll to position [1383, 0]
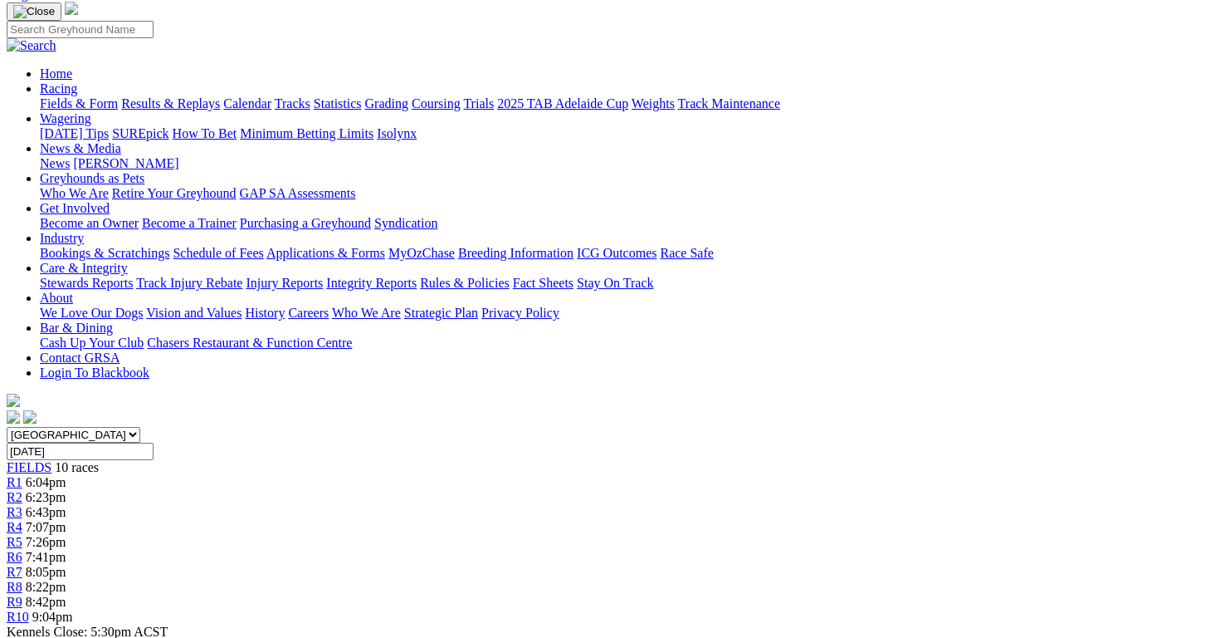
scroll to position [15, 0]
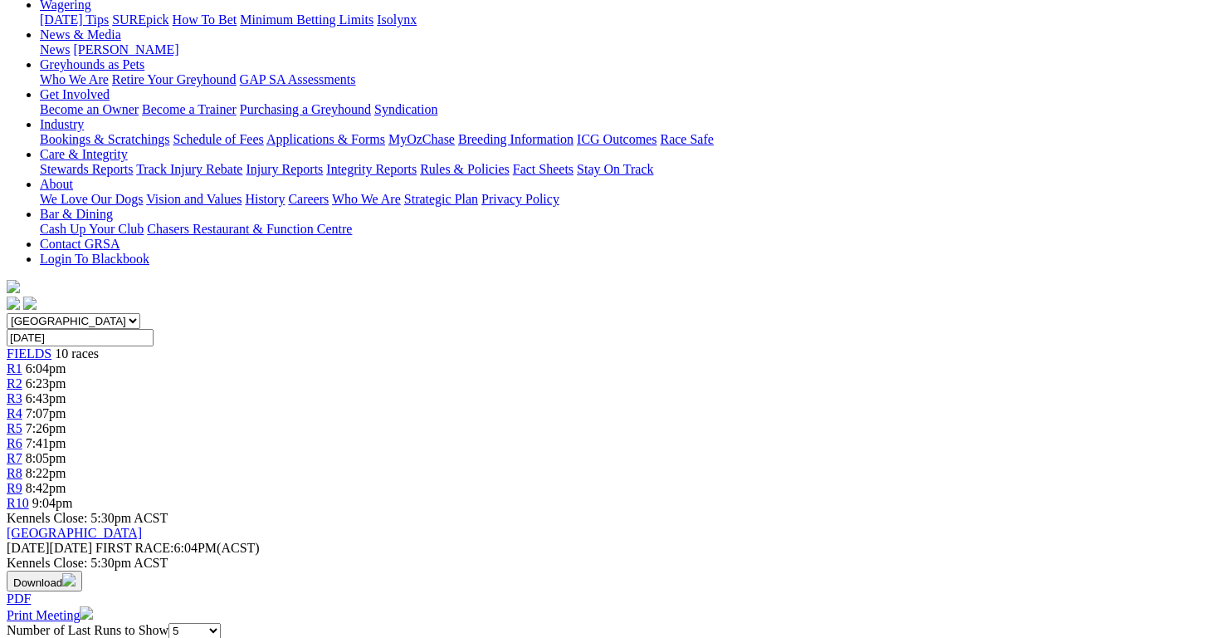
scroll to position [348, 0]
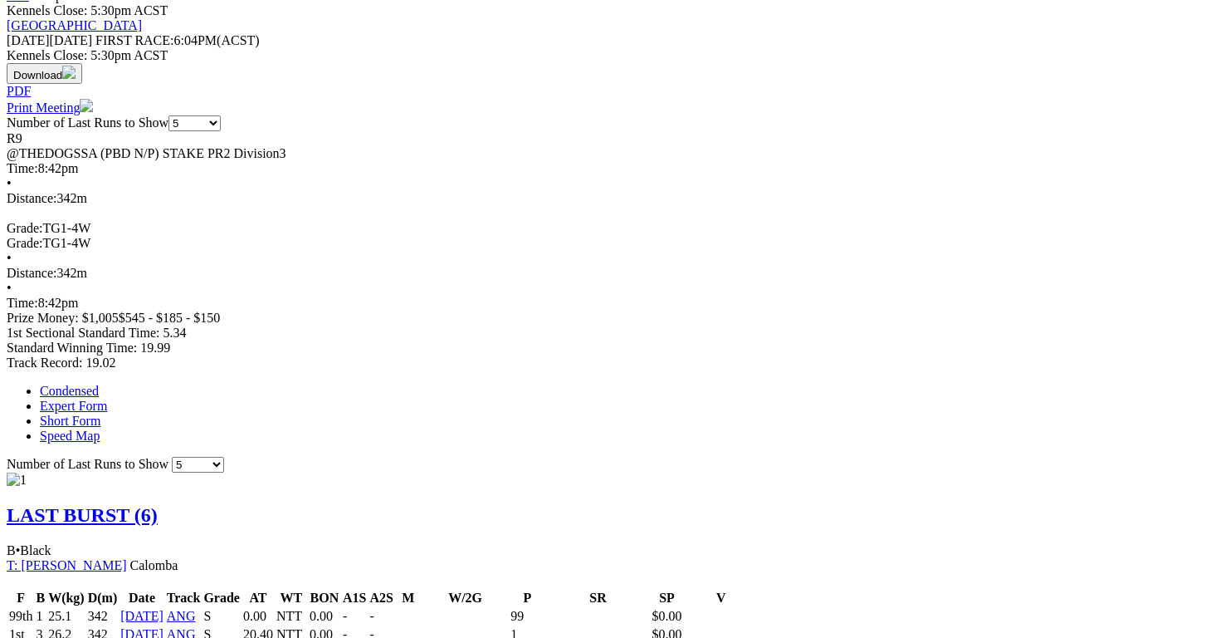
scroll to position [737, 0]
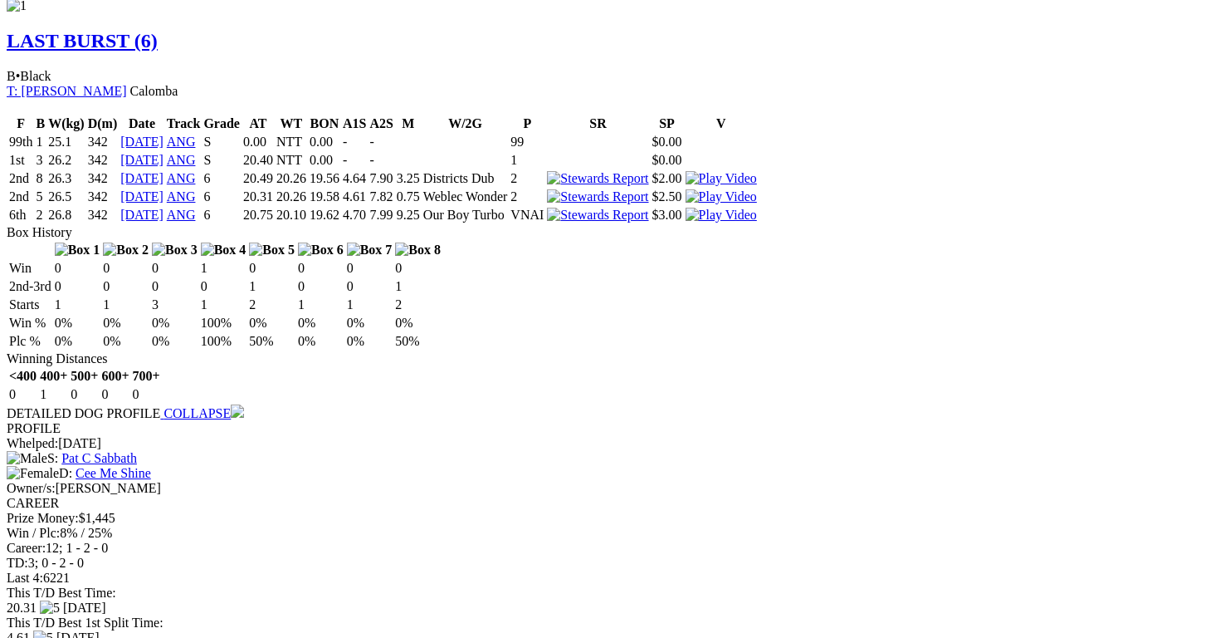
scroll to position [1211, 0]
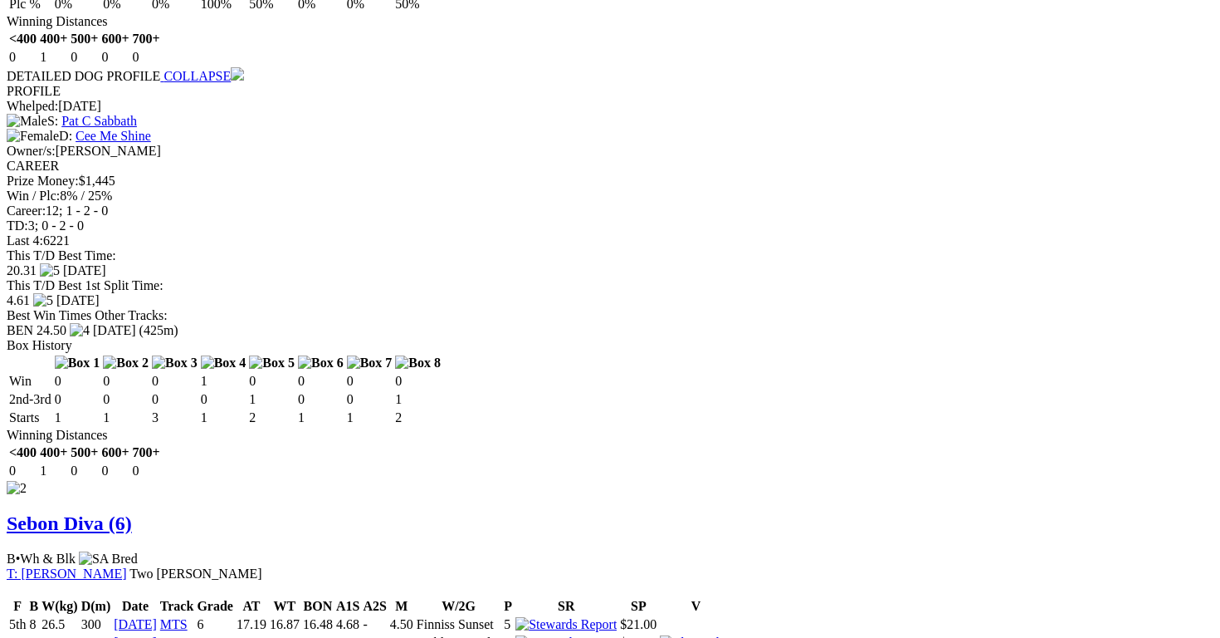
scroll to position [1549, 0]
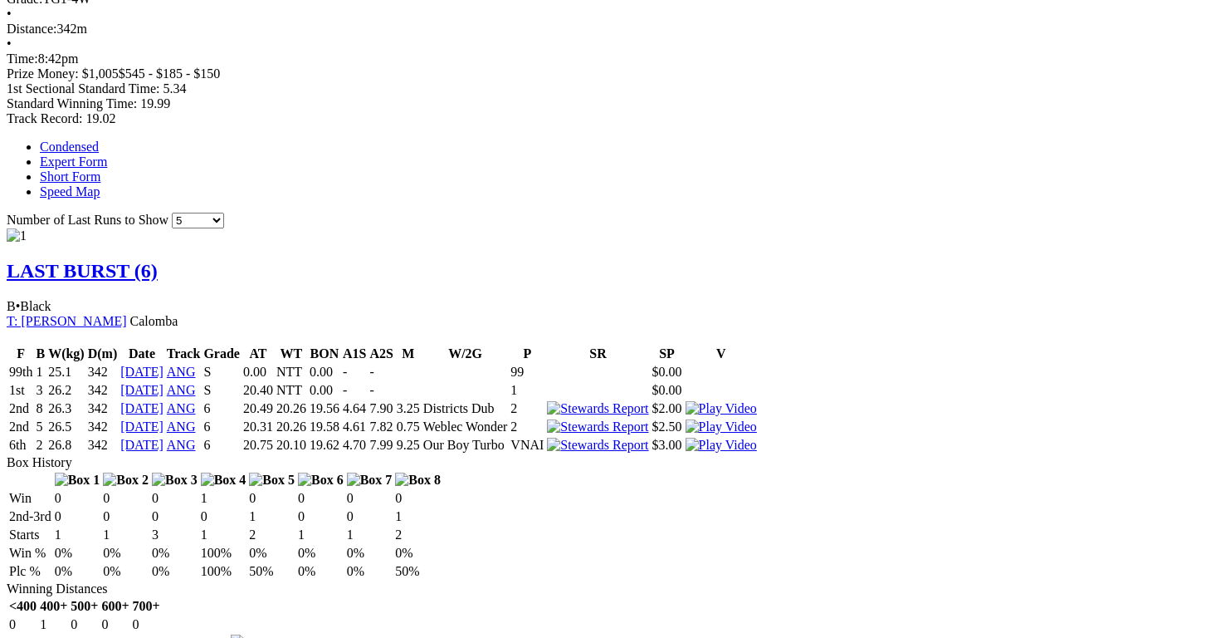
scroll to position [981, 0]
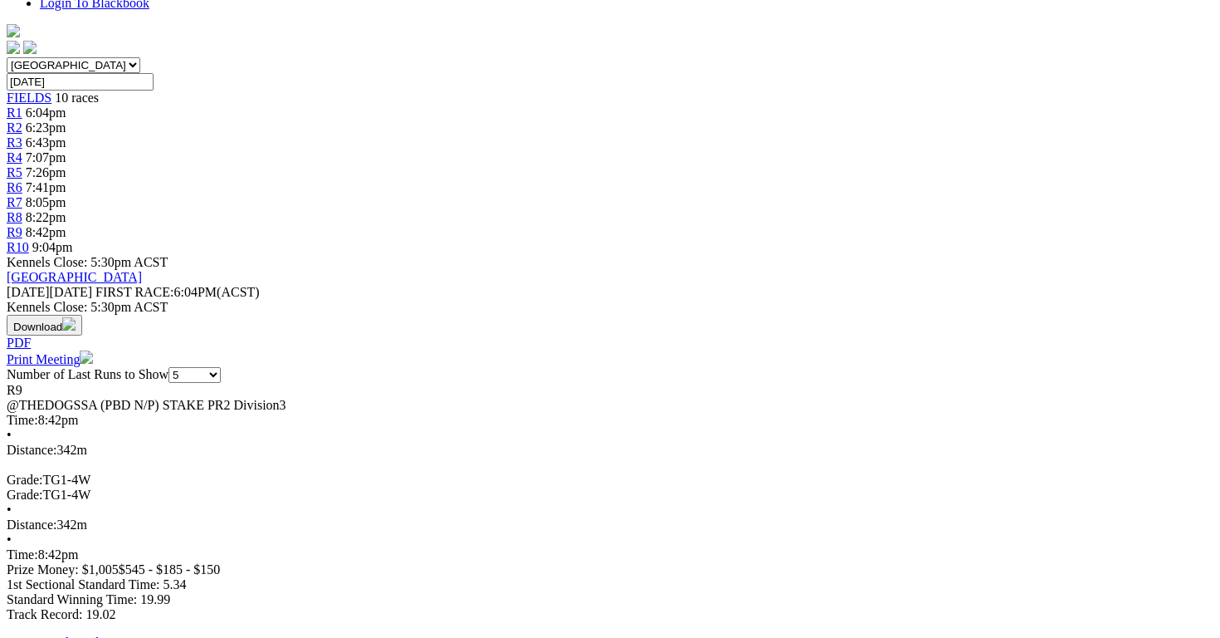
scroll to position [0, 0]
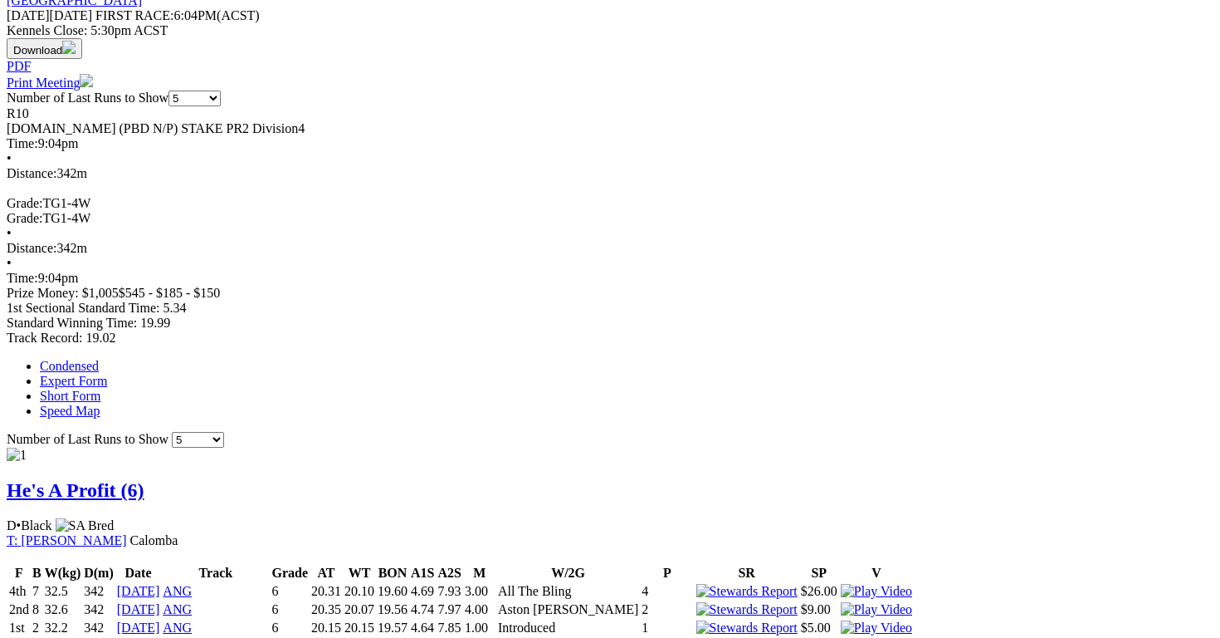
scroll to position [761, 3]
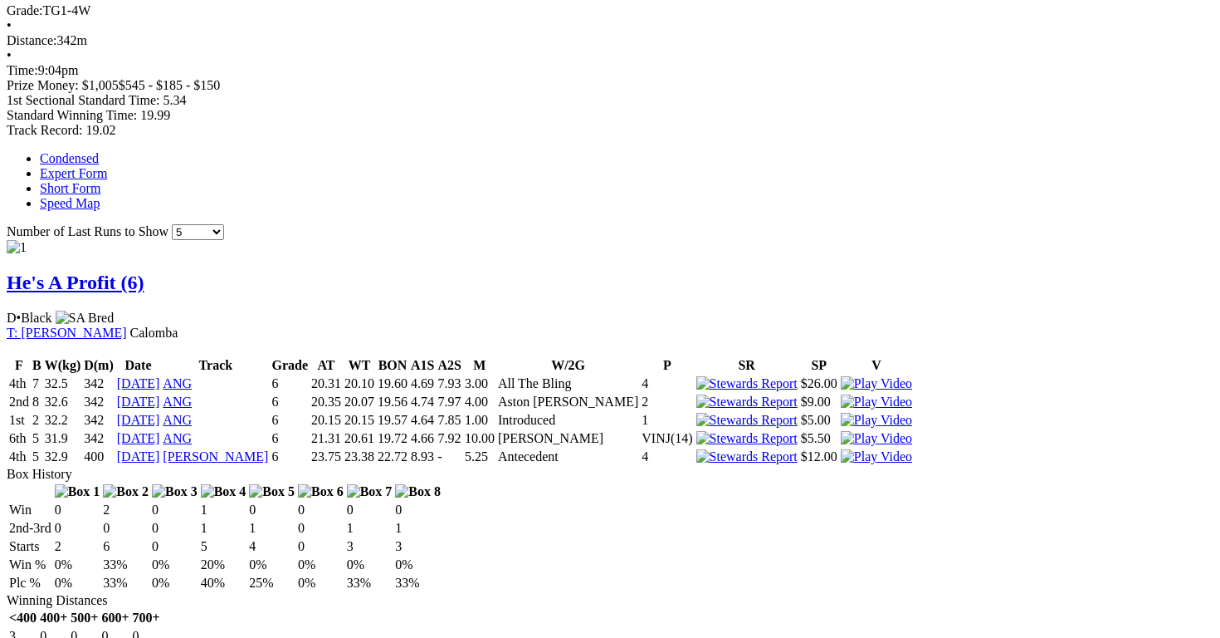
scroll to position [961, 0]
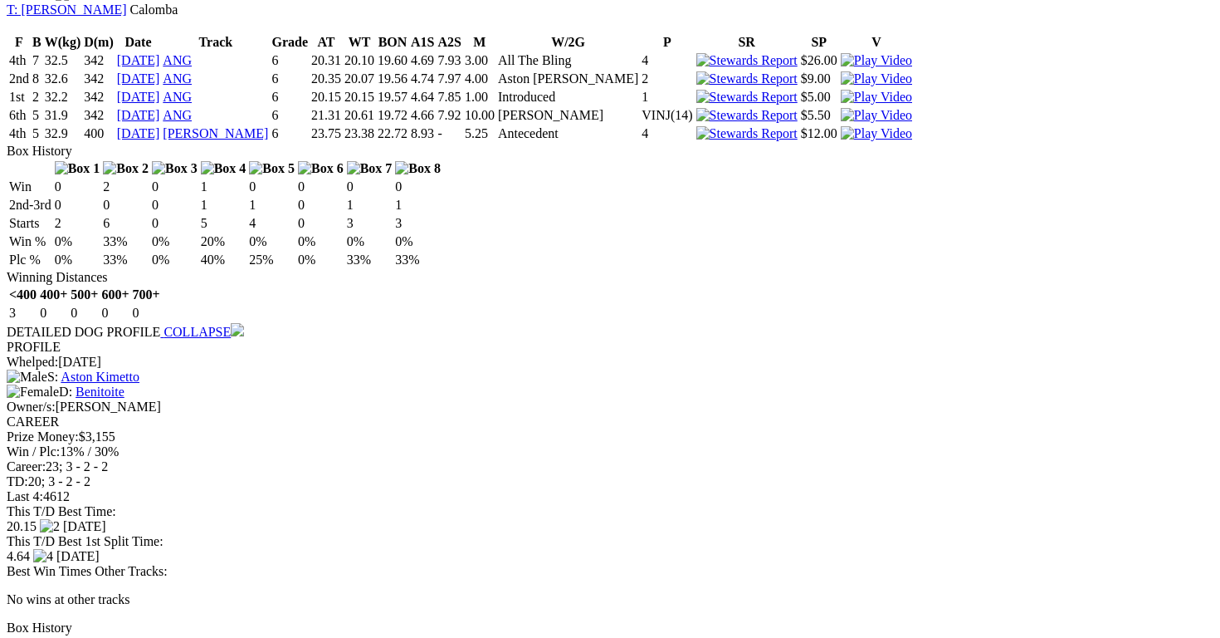
scroll to position [1354, 0]
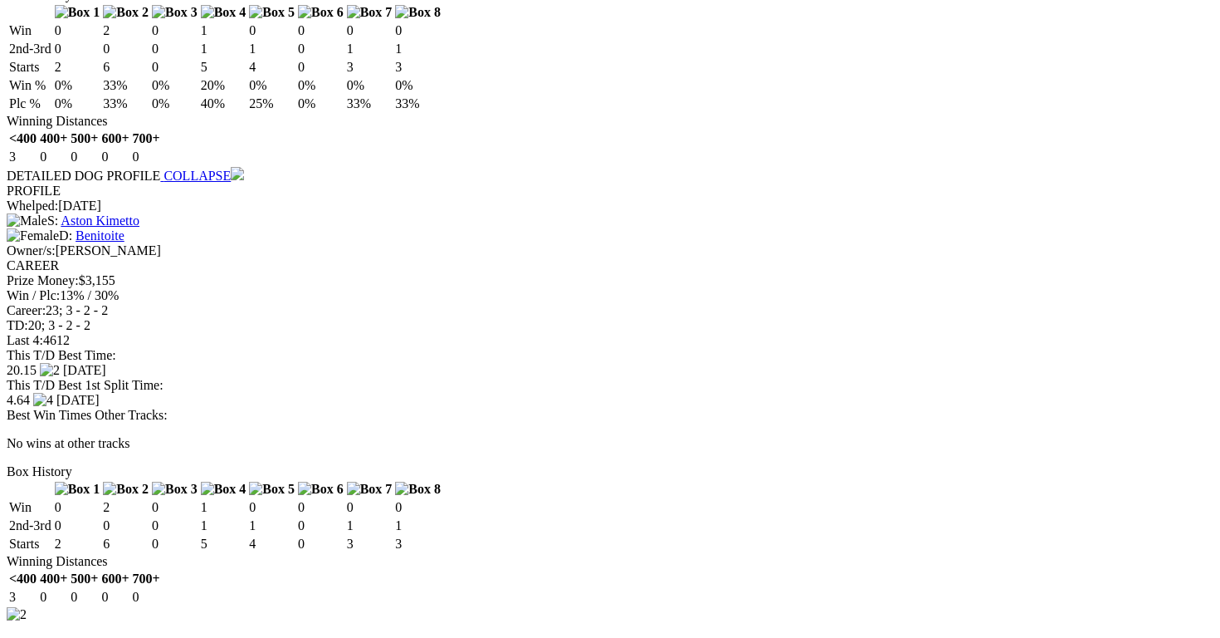
scroll to position [1456, 0]
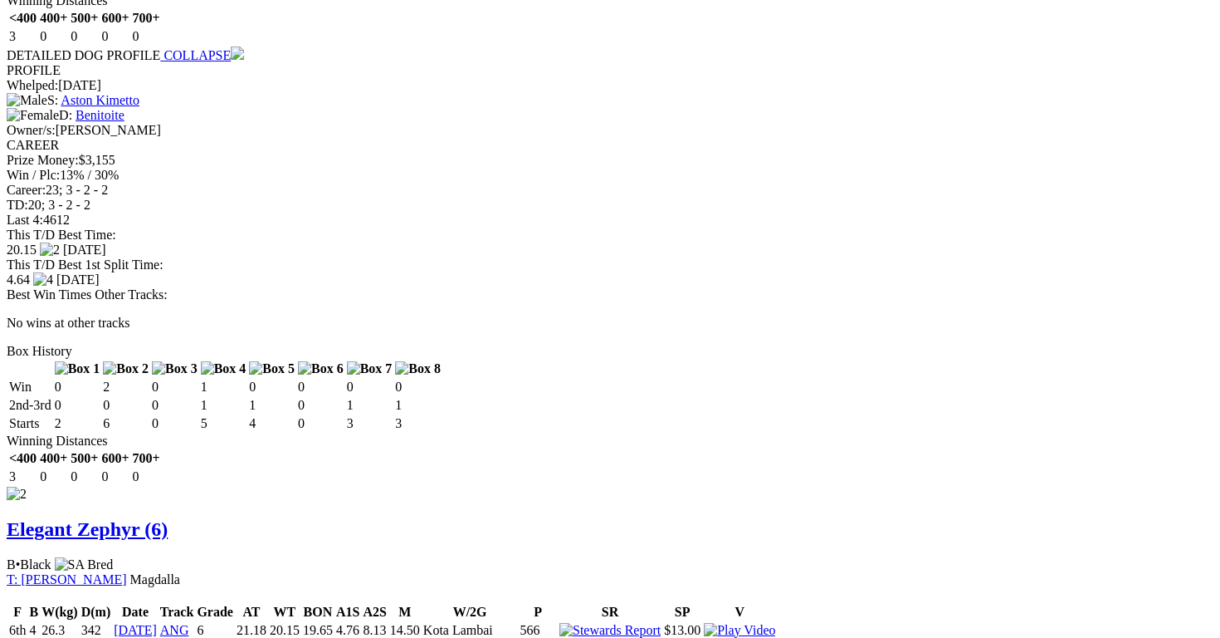
scroll to position [1582, 0]
